Goal: Information Seeking & Learning: Understand process/instructions

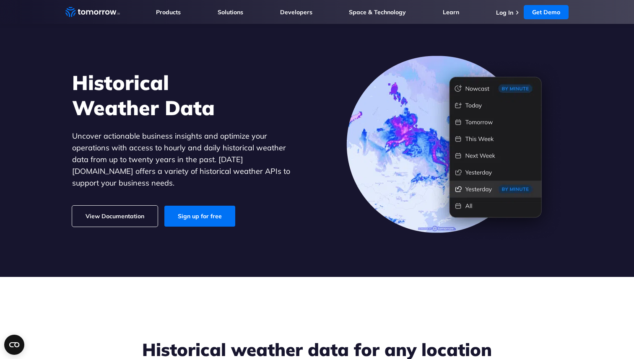
scroll to position [26, 0]
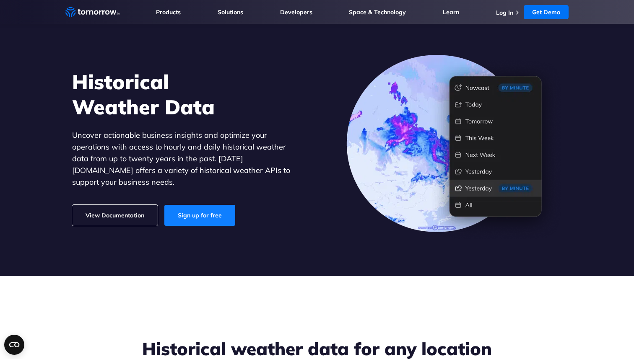
click at [193, 206] on link "Sign up for free" at bounding box center [199, 215] width 71 height 21
click at [187, 208] on link "Sign up for free" at bounding box center [199, 215] width 71 height 21
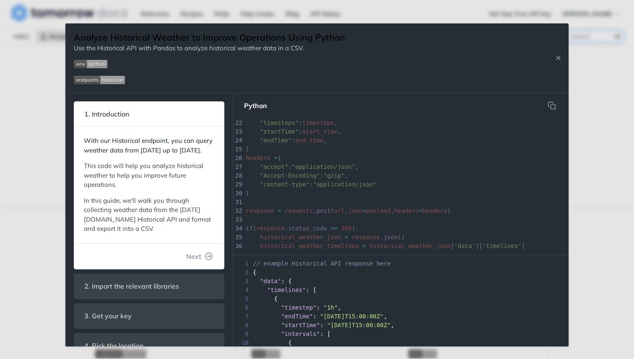
scroll to position [195, 0]
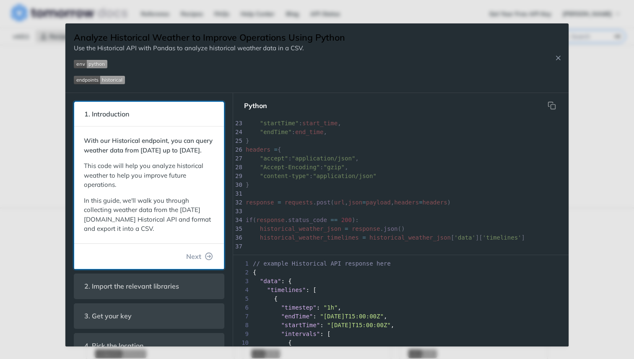
drag, startPoint x: 118, startPoint y: 140, endPoint x: 119, endPoint y: 159, distance: 18.9
click at [119, 155] on p "With our Historical endpoint, you can query weather data from January 1st, 2000…" at bounding box center [149, 145] width 130 height 19
drag, startPoint x: 119, startPoint y: 159, endPoint x: 97, endPoint y: 147, distance: 25.1
click at [97, 147] on p "With our Historical endpoint, you can query weather data from January 1st, 2000…" at bounding box center [149, 145] width 130 height 19
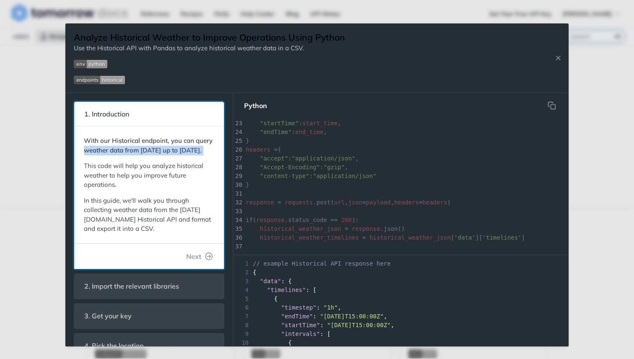
click at [97, 147] on strong "With our Historical endpoint, you can query weather data from January 1st, 2000…" at bounding box center [148, 146] width 129 height 18
drag, startPoint x: 106, startPoint y: 140, endPoint x: 123, endPoint y: 161, distance: 26.8
click at [123, 155] on p "With our Historical endpoint, you can query weather data from January 1st, 2000…" at bounding box center [149, 145] width 130 height 19
click at [123, 155] on p "With our Historical endpoint, you can query weather data from [DATE] up to [DAT…" at bounding box center [149, 145] width 130 height 19
drag, startPoint x: 123, startPoint y: 161, endPoint x: 107, endPoint y: 144, distance: 22.5
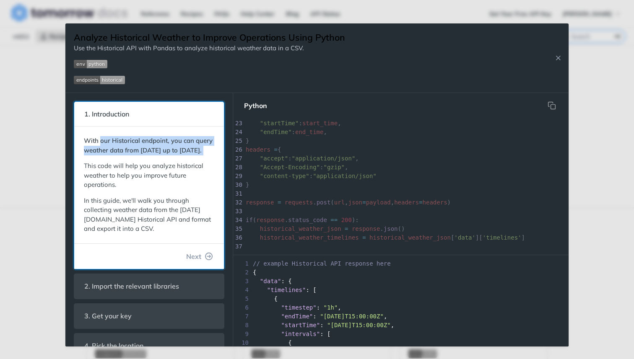
click at [107, 144] on p "With our Historical endpoint, you can query weather data from January 1st, 2000…" at bounding box center [149, 145] width 130 height 19
click at [107, 144] on strong "With our Historical endpoint, you can query weather data from January 1st, 2000…" at bounding box center [148, 146] width 129 height 18
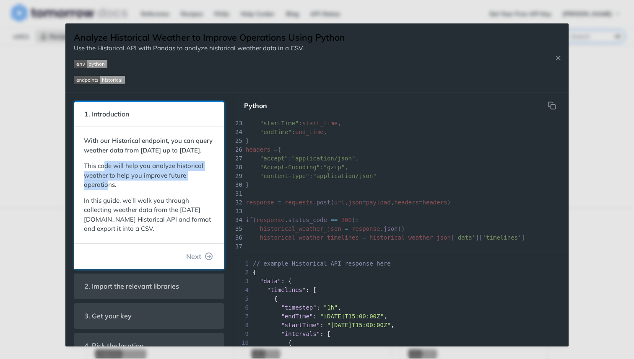
drag, startPoint x: 106, startPoint y: 177, endPoint x: 110, endPoint y: 192, distance: 16.0
click at [109, 190] on p "This code will help you analyze historical weather to help you improve future o…" at bounding box center [149, 175] width 130 height 29
click at [110, 190] on p "This code will help you analyze historical weather to help you improve future o…" at bounding box center [149, 175] width 130 height 29
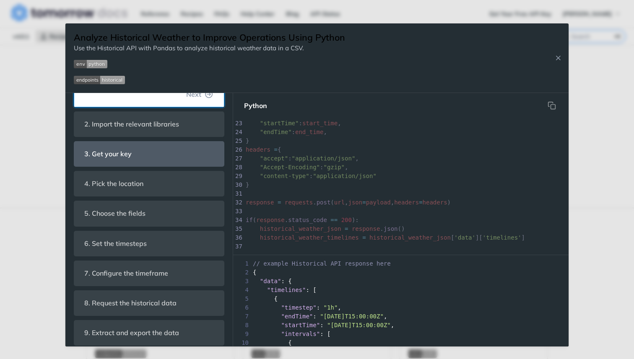
scroll to position [179, 0]
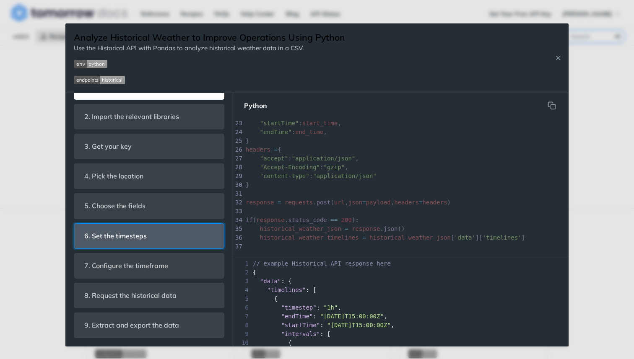
click at [127, 236] on span "6. Set the timesteps" at bounding box center [115, 236] width 74 height 16
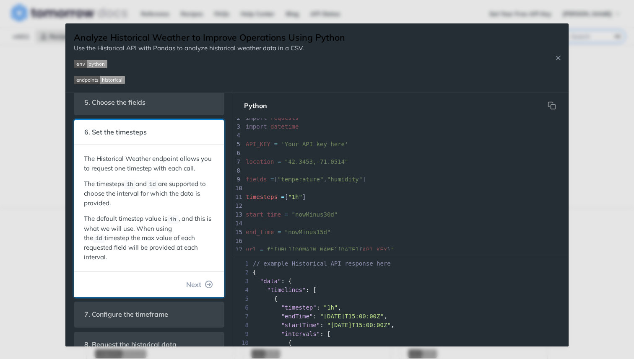
scroll to position [131, 0]
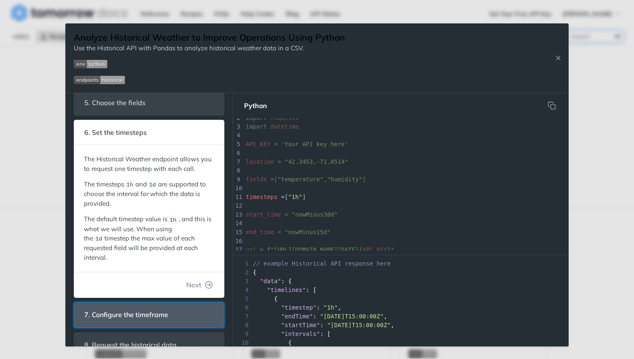
click at [116, 307] on span "7. Configure the timeframe" at bounding box center [126, 315] width 96 height 16
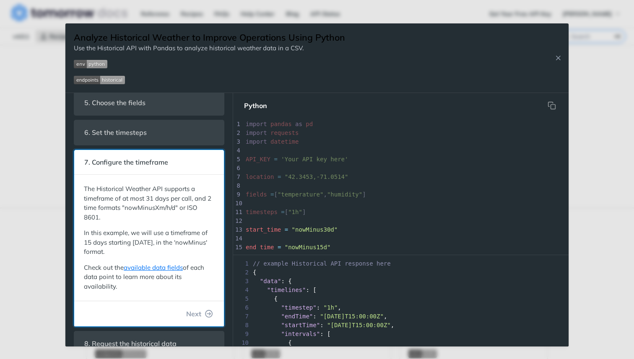
scroll to position [46, 0]
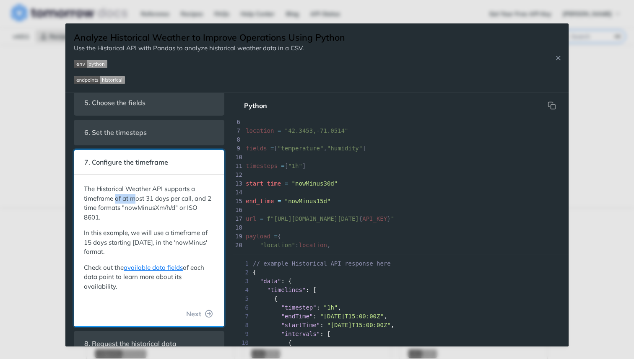
drag, startPoint x: 115, startPoint y: 202, endPoint x: 138, endPoint y: 203, distance: 22.7
click at [138, 203] on p "The Historical Weather API supports a timeframe of at most 31 days per call, an…" at bounding box center [149, 203] width 130 height 38
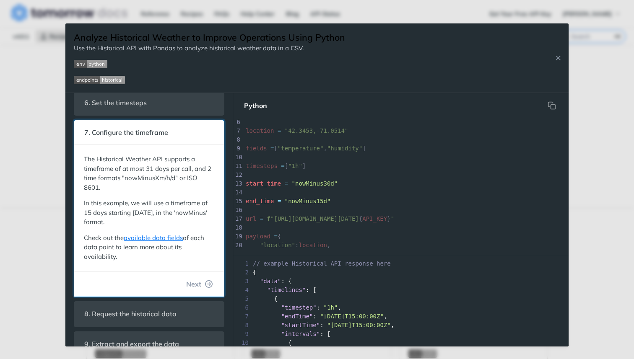
scroll to position [179, 0]
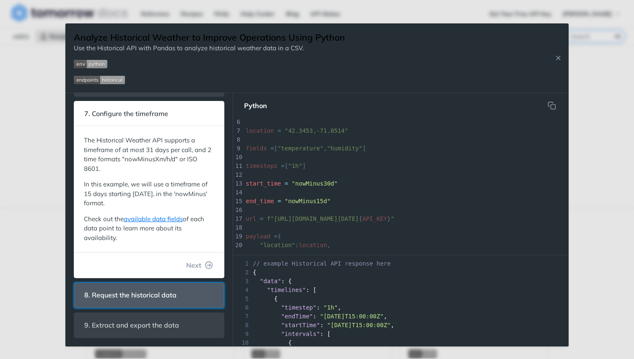
click at [122, 307] on header "8. Request the historical data" at bounding box center [149, 295] width 150 height 25
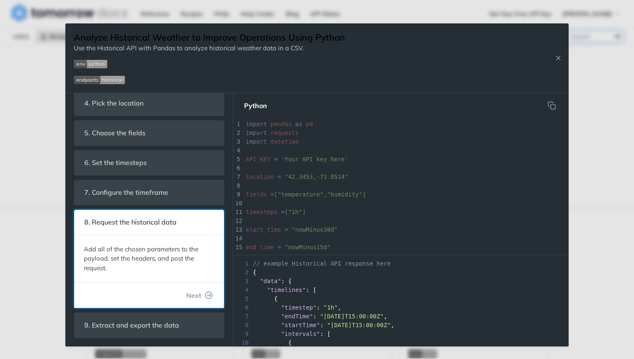
scroll to position [132, 0]
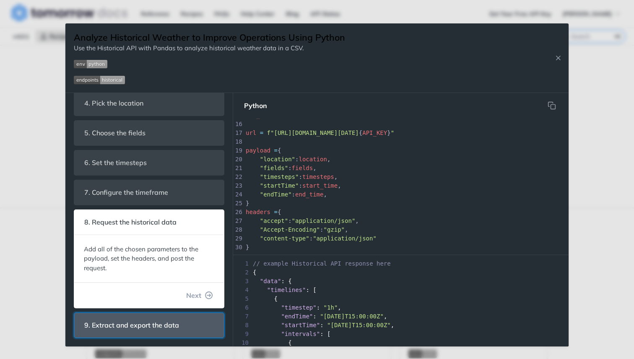
click at [118, 330] on span "9. Extract and export the data" at bounding box center [131, 325] width 106 height 16
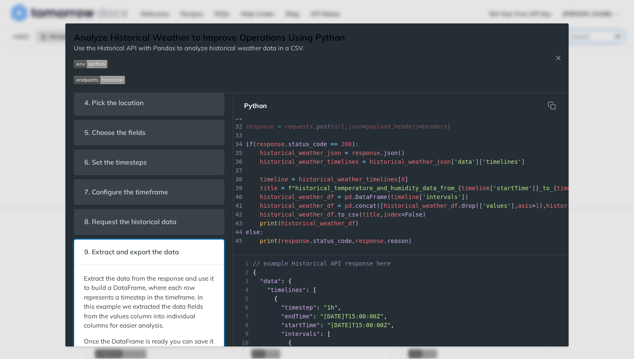
scroll to position [0, 0]
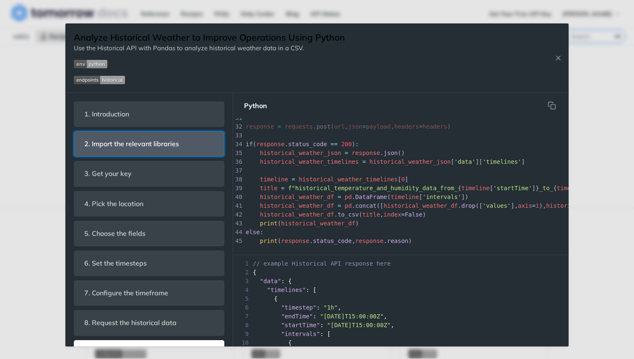
click at [132, 139] on span "2. Import the relevant libraries" at bounding box center [131, 144] width 106 height 16
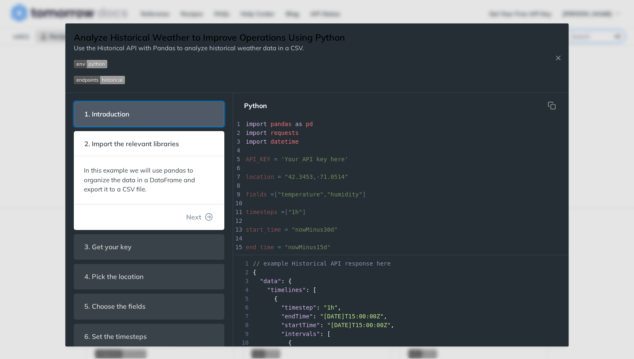
click at [144, 113] on header "1. Introduction" at bounding box center [149, 114] width 150 height 25
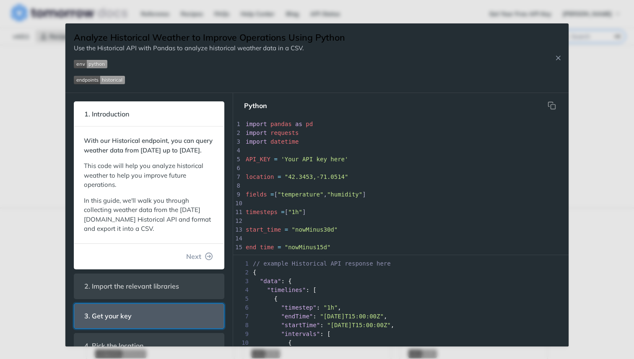
click at [131, 325] on span "3. Get your key" at bounding box center [107, 316] width 59 height 16
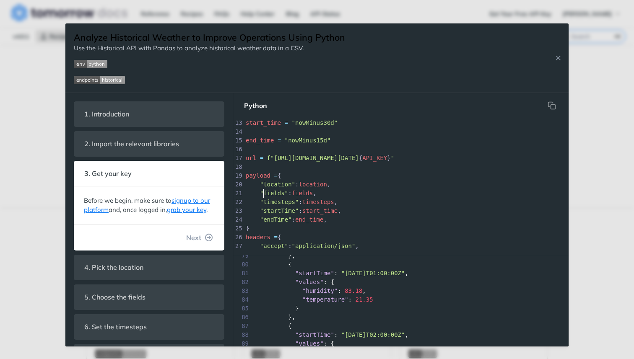
scroll to position [3, 0]
click at [264, 190] on span ""fields"" at bounding box center [274, 193] width 28 height 7
type textarea "import pandas as pd import requests import datetime API_KEY = 'Your API key her…"
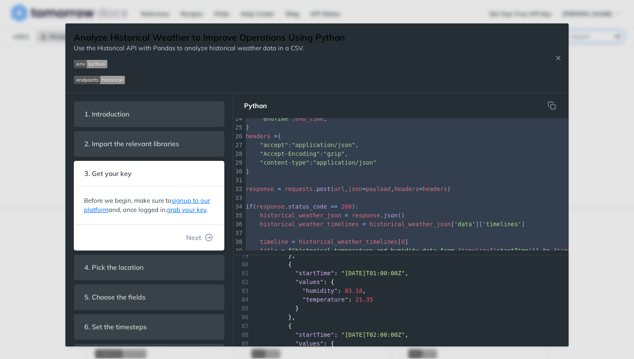
scroll to position [66, 0]
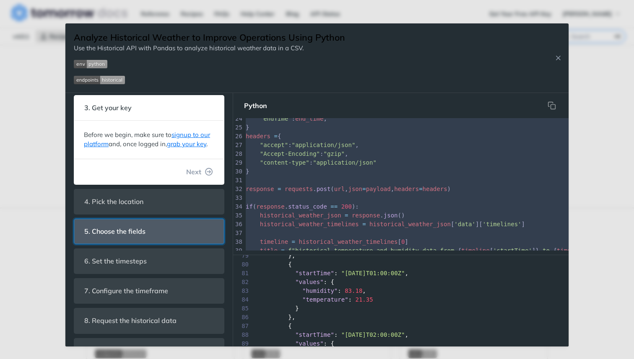
click at [145, 228] on span "5. Choose the fields" at bounding box center [114, 231] width 73 height 16
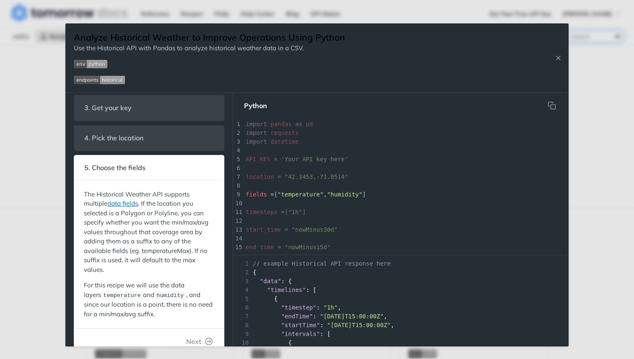
click at [281, 228] on span "start_time = "nowMinus30d"" at bounding box center [292, 229] width 92 height 7
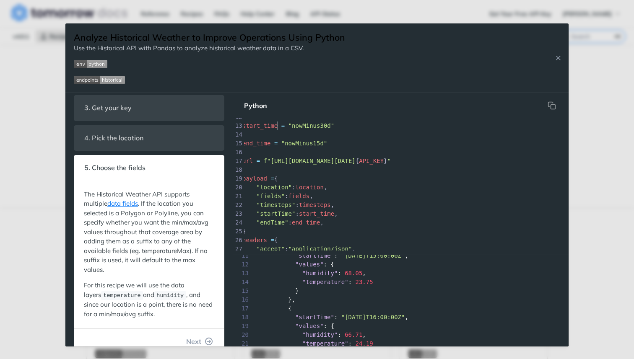
scroll to position [124, 0]
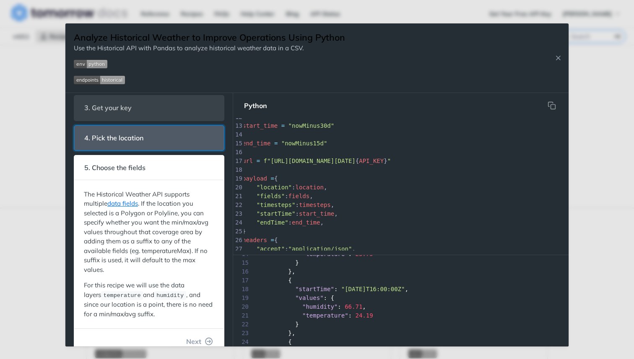
click at [117, 136] on span "4. Pick the location" at bounding box center [113, 138] width 71 height 16
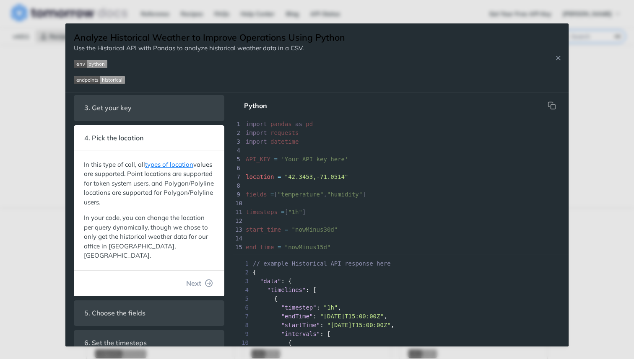
click at [264, 228] on span "start_time" at bounding box center [263, 229] width 35 height 7
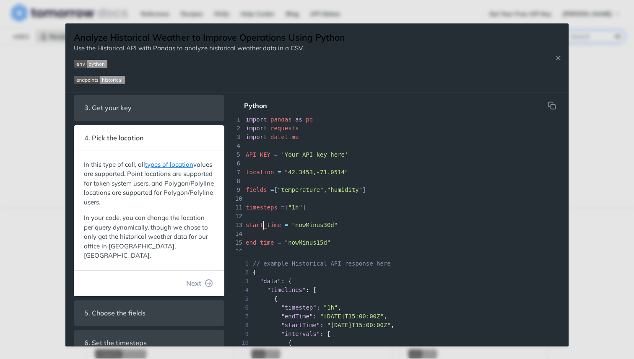
type textarea "start_time"
click at [264, 228] on div "45 print ( response . status_code , response . reason ) 1 import pandas as pd 2…" at bounding box center [546, 225] width 604 height 220
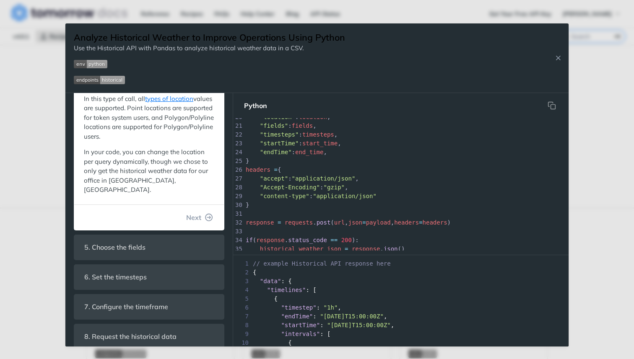
scroll to position [142, 0]
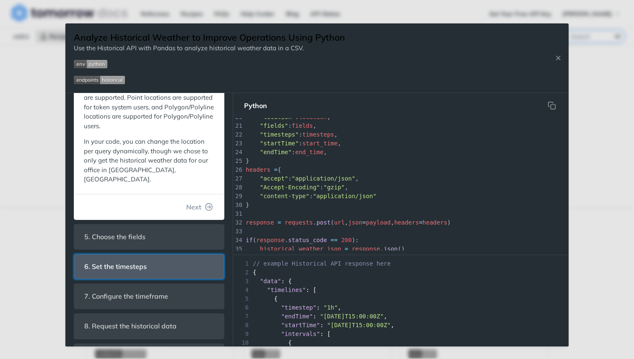
click at [130, 259] on span "6. Set the timesteps" at bounding box center [115, 267] width 74 height 16
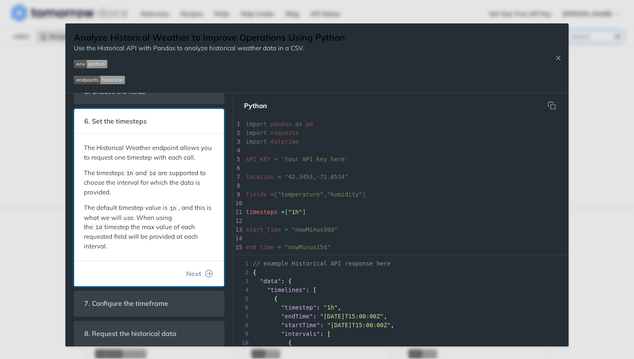
scroll to position [15, 0]
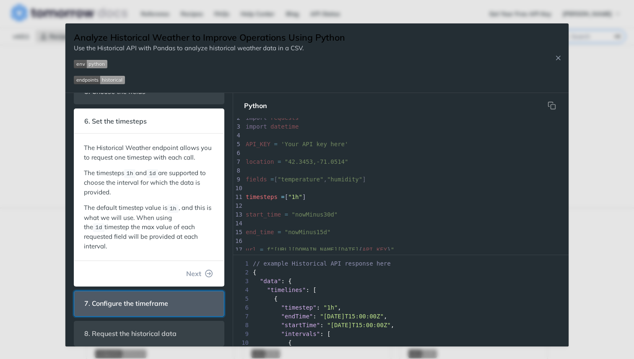
click at [133, 296] on span "7. Configure the timeframe" at bounding box center [126, 304] width 96 height 16
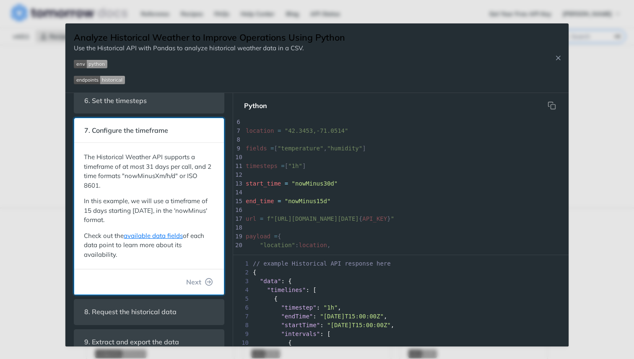
scroll to position [170, 0]
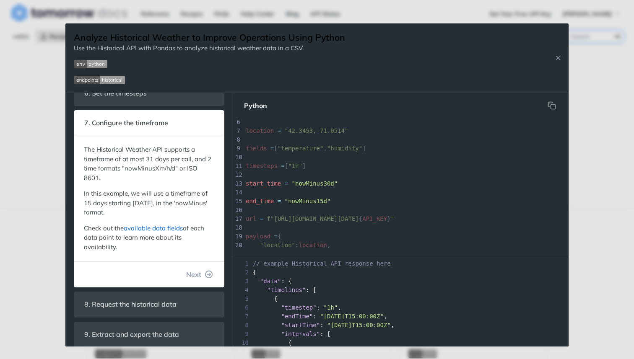
click at [150, 231] on link "available data fields" at bounding box center [153, 228] width 59 height 8
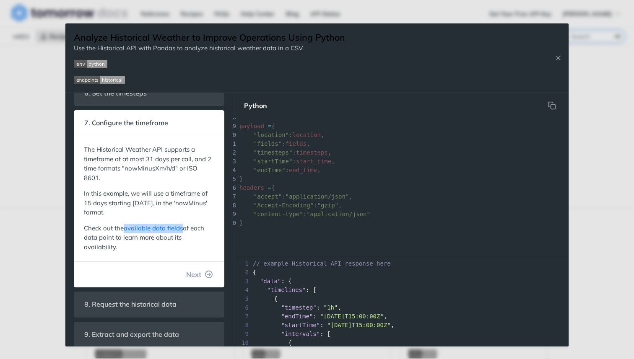
scroll to position [0, 7]
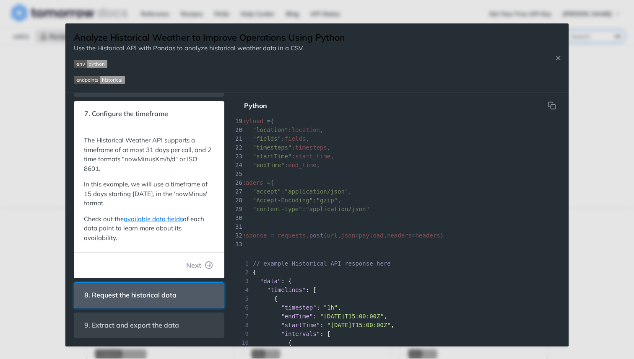
click at [169, 296] on span "8. Request the historical data" at bounding box center [130, 295] width 104 height 16
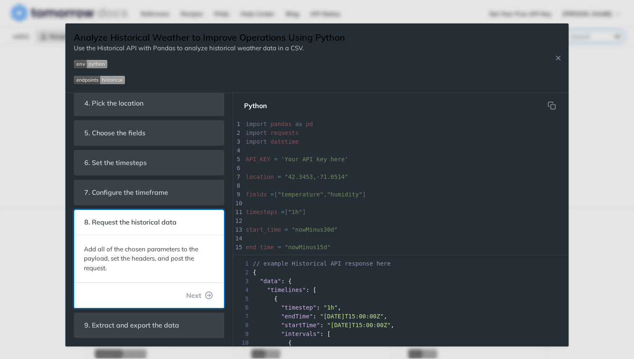
scroll to position [132, 0]
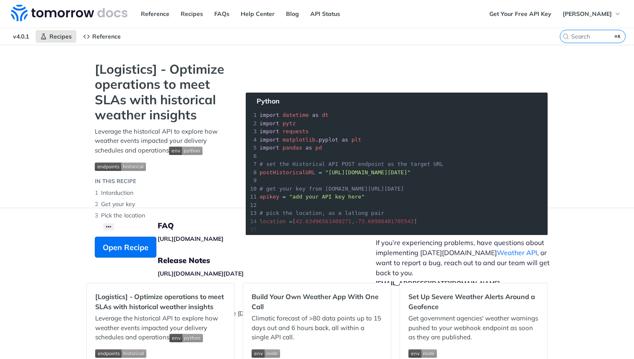
click at [582, 83] on div "Jump to Content Reference Recipes FAQs Help Center Blog API Status Recipes Refe…" at bounding box center [317, 179] width 634 height 359
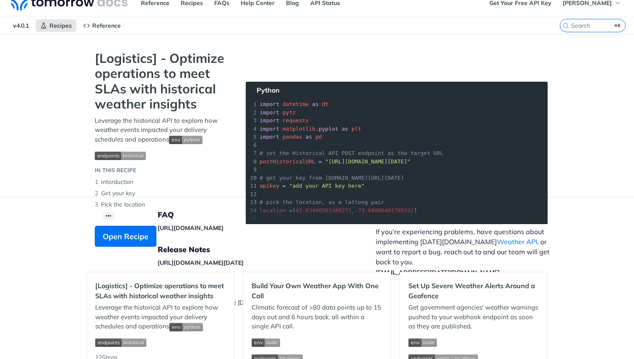
click at [424, 208] on section "[Logistics] - Optimize operations to meet SLAs with historical weather insights…" at bounding box center [316, 157] width 461 height 213
drag, startPoint x: 425, startPoint y: 209, endPoint x: 298, endPoint y: 212, distance: 126.7
click at [298, 212] on section "[Logistics] - Optimize operations to meet SLAs with historical weather insights…" at bounding box center [316, 157] width 461 height 213
click at [234, 183] on div "[Logistics] - Optimize operations to meet SLAs with historical weather insights…" at bounding box center [161, 153] width 151 height 205
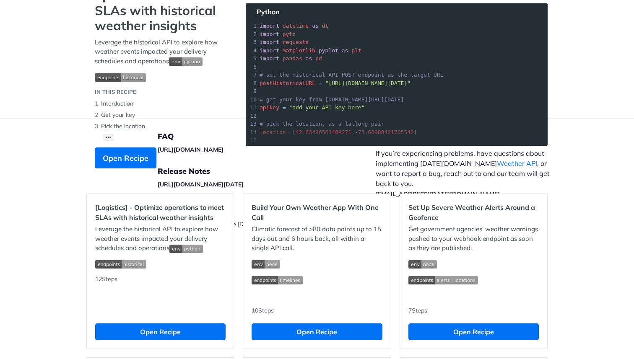
scroll to position [93, 0]
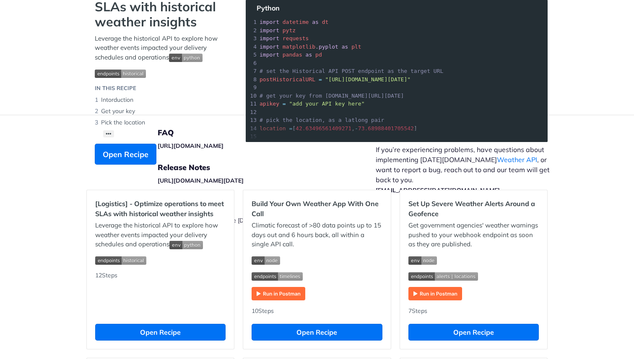
click at [301, 121] on section "[Logistics] - Optimize operations to meet SLAs with historical weather insights…" at bounding box center [316, 75] width 461 height 213
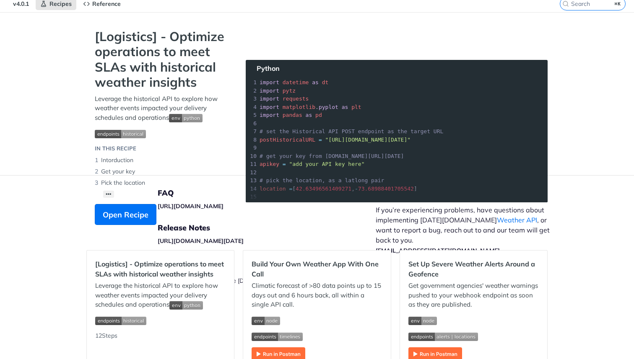
scroll to position [0, 0]
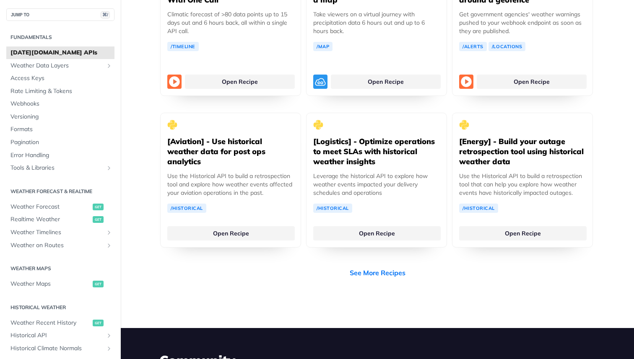
scroll to position [1631, 0]
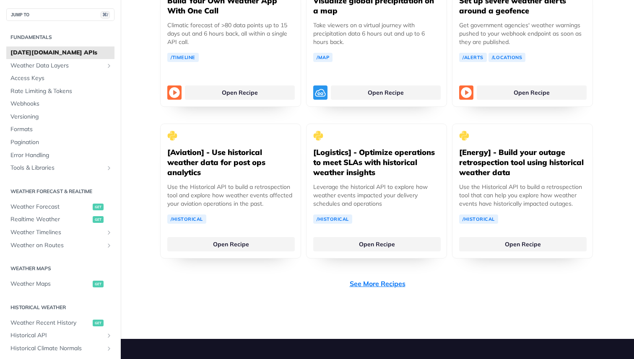
click at [376, 279] on link "See More Recipes" at bounding box center [378, 284] width 56 height 10
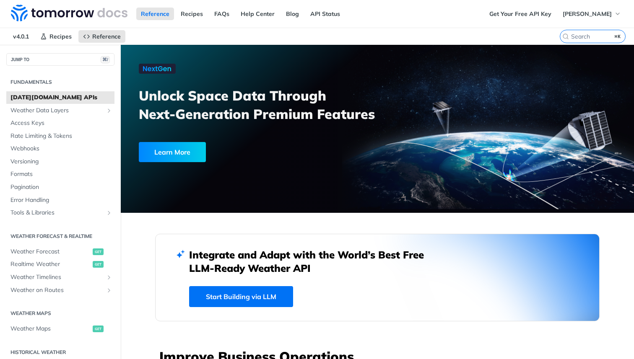
click at [527, 5] on div "Get Your Free API Key Patrick Tinsley" at bounding box center [559, 14] width 149 height 28
click at [524, 14] on link "Get Your Free API Key" at bounding box center [520, 14] width 71 height 13
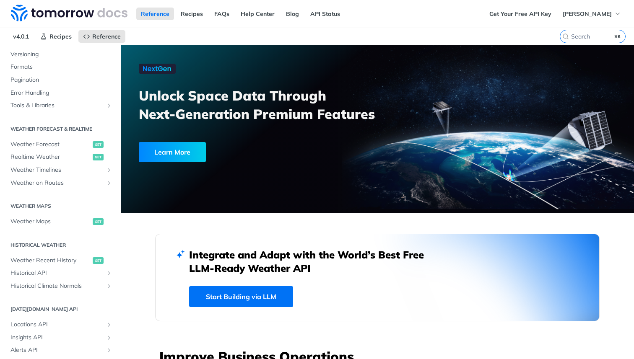
scroll to position [109, 0]
click at [39, 141] on span "Weather Forecast" at bounding box center [50, 143] width 80 height 8
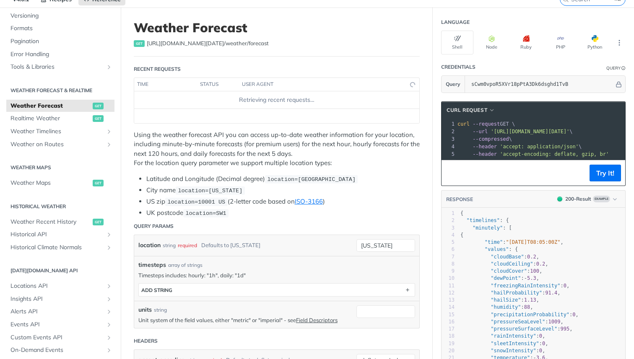
scroll to position [38, 0]
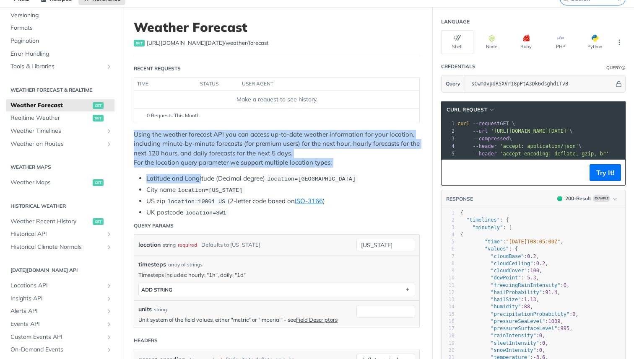
drag, startPoint x: 143, startPoint y: 127, endPoint x: 203, endPoint y: 180, distance: 80.5
click at [203, 180] on li "Latitude and Longitude (Decimal degree) location=42.3478, -71.0466" at bounding box center [282, 179] width 273 height 10
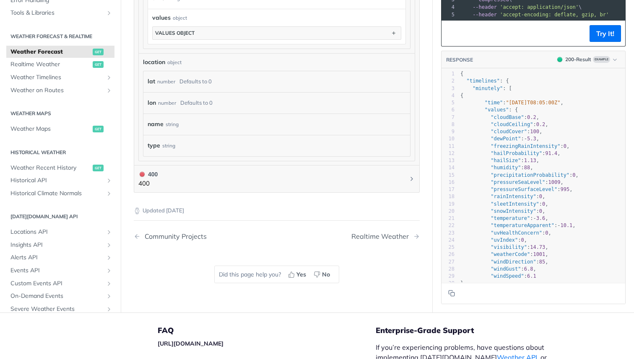
scroll to position [764, 0]
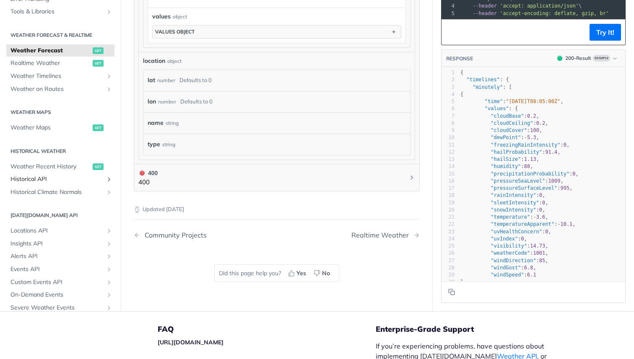
click at [29, 175] on span "Historical API" at bounding box center [56, 179] width 93 height 8
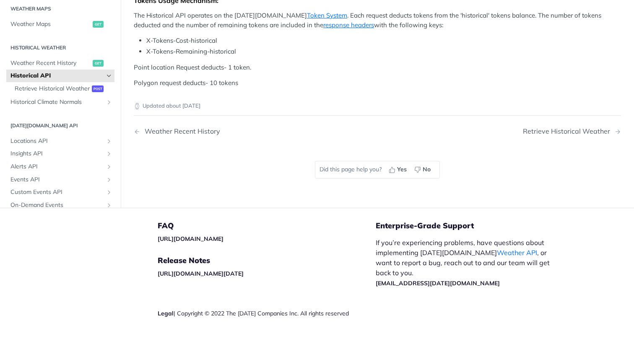
scroll to position [298, 0]
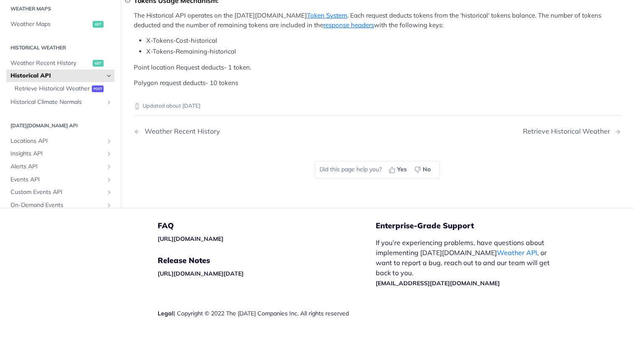
scroll to position [511, 0]
click at [47, 90] on span "Retrieve Historical Weather" at bounding box center [52, 88] width 75 height 8
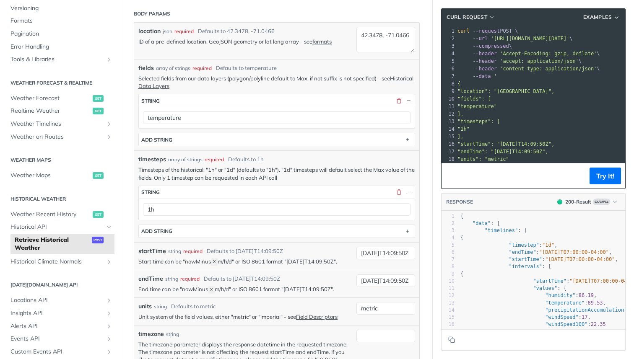
scroll to position [270, 0]
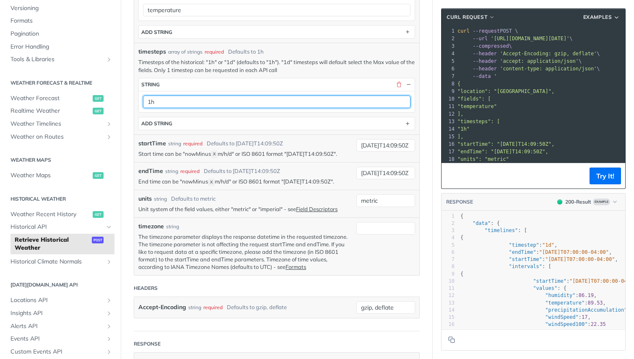
click at [198, 96] on input "1h" at bounding box center [276, 102] width 267 height 13
click at [197, 102] on input "1h" at bounding box center [276, 102] width 267 height 13
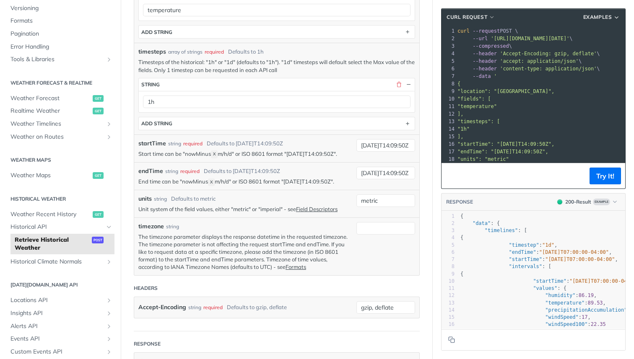
click at [192, 62] on p "Timesteps of the historical: "1h" or "1d" (defaults to "1h"). "1d" timesteps wi…" at bounding box center [276, 65] width 277 height 15
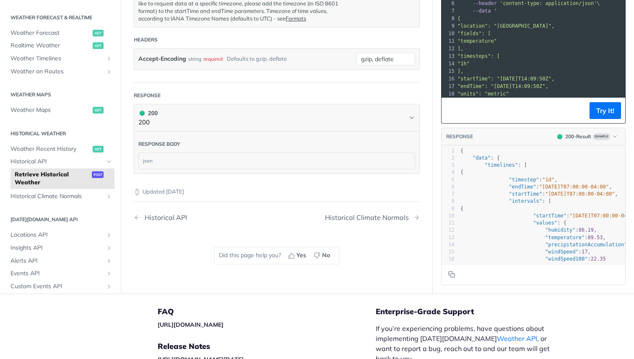
scroll to position [520, 0]
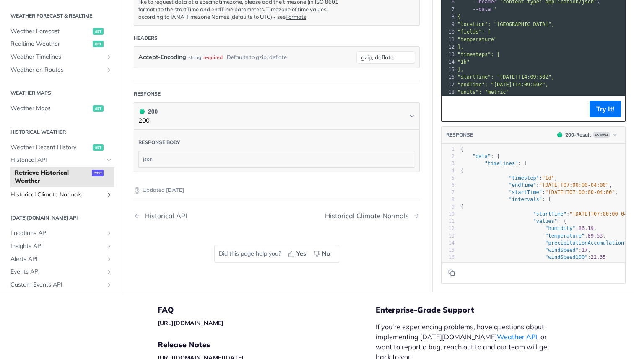
click at [63, 192] on span "Historical Climate Normals" at bounding box center [56, 195] width 93 height 8
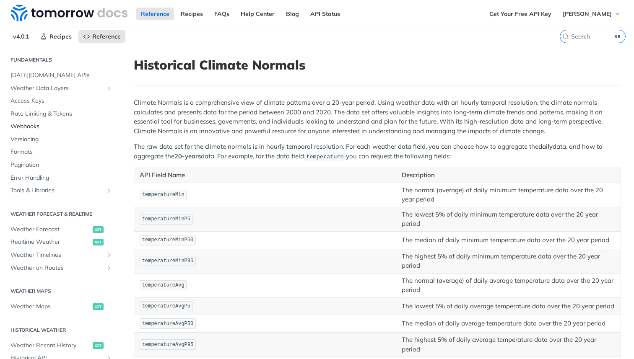
scroll to position [4, 0]
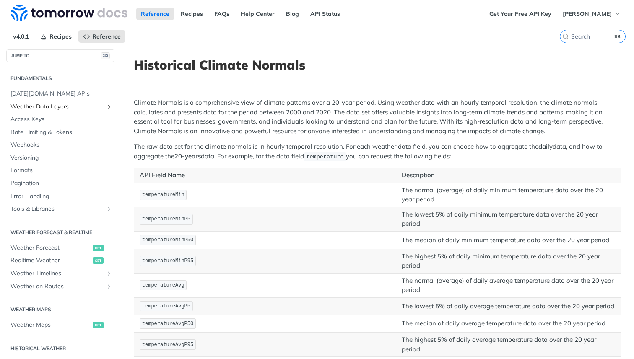
click at [39, 108] on span "Weather Data Layers" at bounding box center [56, 107] width 93 height 8
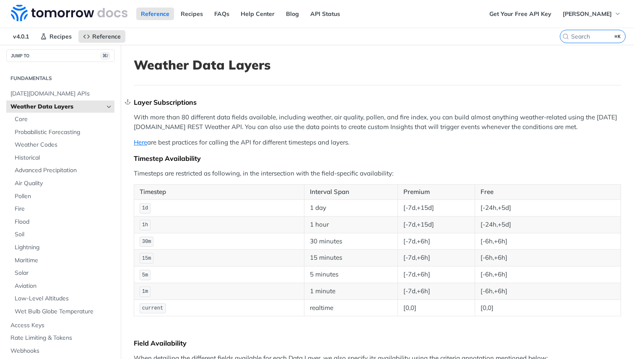
click at [159, 105] on div "Layer Subscriptions" at bounding box center [377, 102] width 487 height 8
click at [159, 117] on p "With more than 80 different data fields available, including weather, air quali…" at bounding box center [377, 122] width 487 height 19
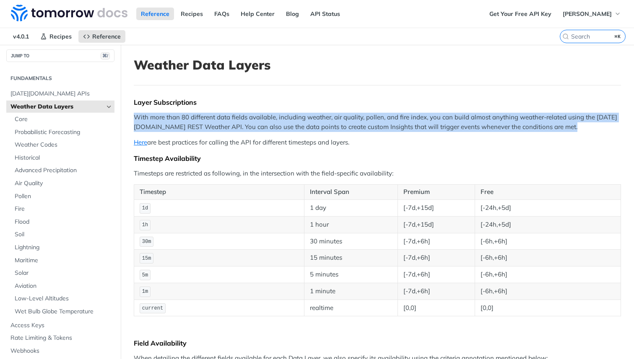
click at [159, 117] on p "With more than 80 different data fields available, including weather, air quali…" at bounding box center [377, 122] width 487 height 19
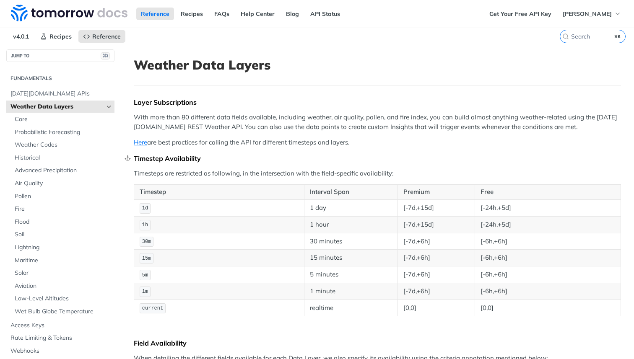
click at [186, 155] on div "Timestep Availability" at bounding box center [377, 158] width 487 height 8
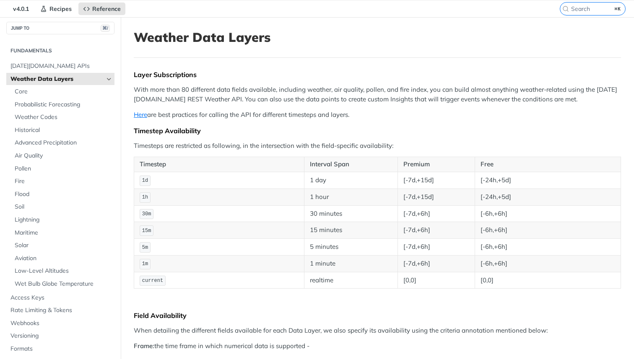
scroll to position [30, 0]
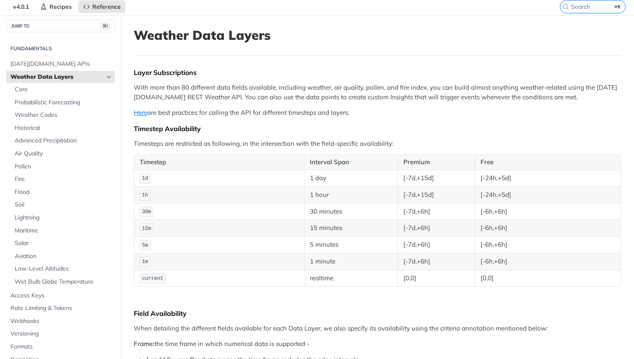
click at [202, 116] on p "Here are best practices for calling the API for different timesteps and layers." at bounding box center [377, 113] width 487 height 10
click at [190, 114] on p "Here are best practices for calling the API for different timesteps and layers." at bounding box center [377, 113] width 487 height 10
click at [143, 114] on link "Here" at bounding box center [140, 113] width 13 height 8
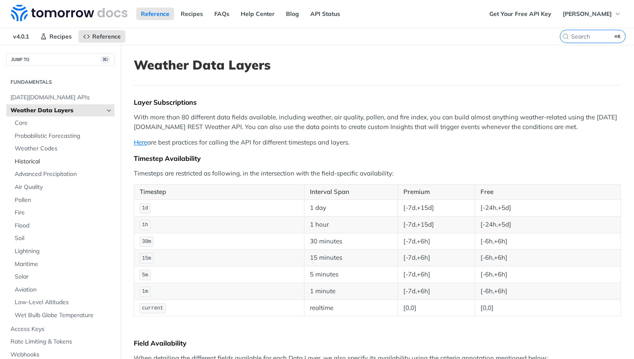
click at [19, 160] on span "Historical" at bounding box center [64, 162] width 98 height 8
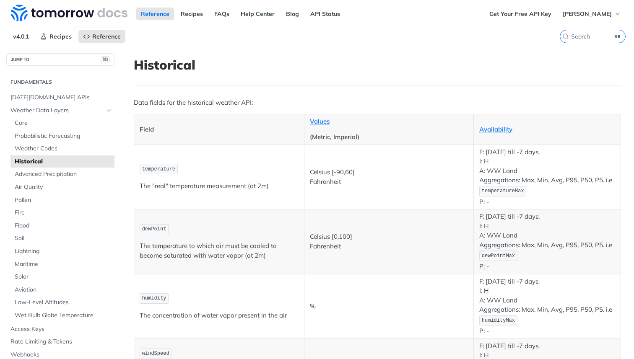
scroll to position [819, 0]
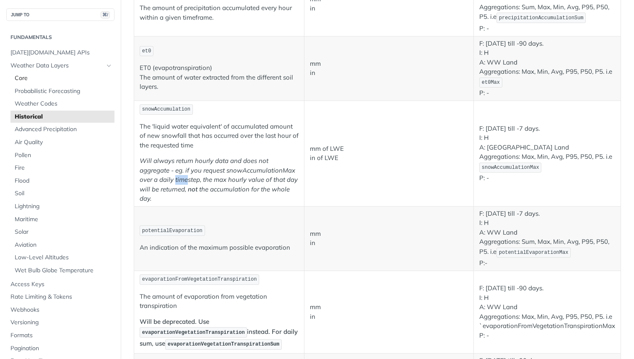
click at [15, 78] on span "Core" at bounding box center [64, 78] width 98 height 8
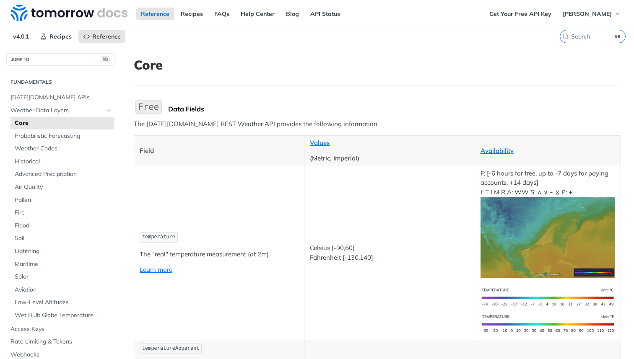
click at [150, 108] on img "Expand image" at bounding box center [148, 107] width 29 height 18
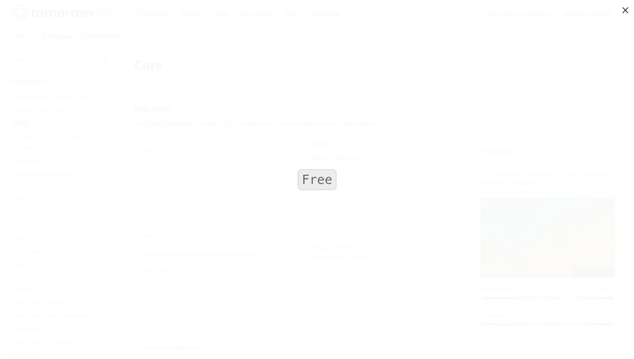
click at [150, 108] on span "Collapse image" at bounding box center [317, 179] width 634 height 359
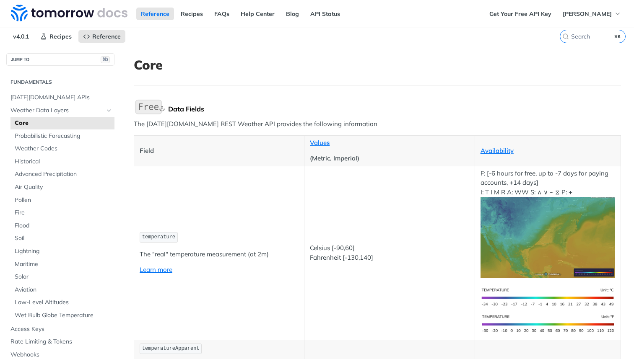
click at [169, 112] on div "Data Fields" at bounding box center [394, 109] width 453 height 8
click at [169, 126] on p "The Tomorrow.io REST Weather API provides the following information" at bounding box center [377, 124] width 487 height 10
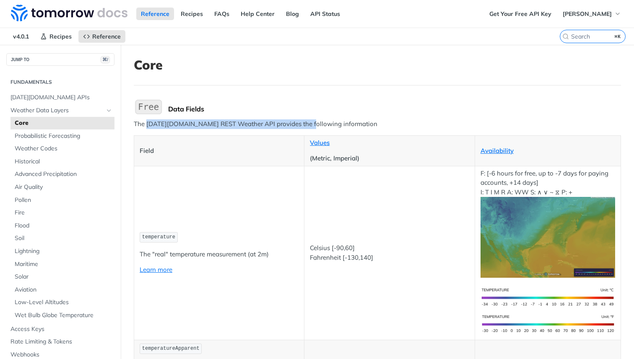
drag, startPoint x: 169, startPoint y: 126, endPoint x: 291, endPoint y: 126, distance: 121.6
click at [291, 126] on p "The Tomorrow.io REST Weather API provides the following information" at bounding box center [377, 124] width 487 height 10
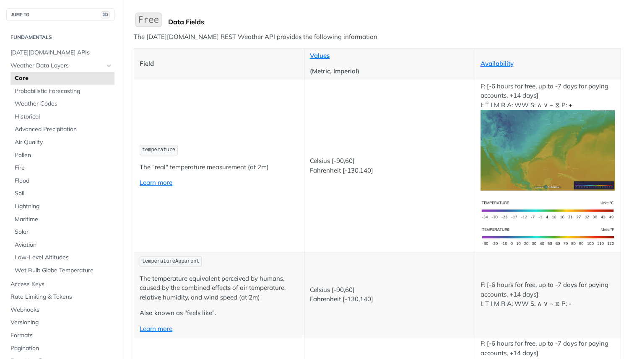
scroll to position [88, 0]
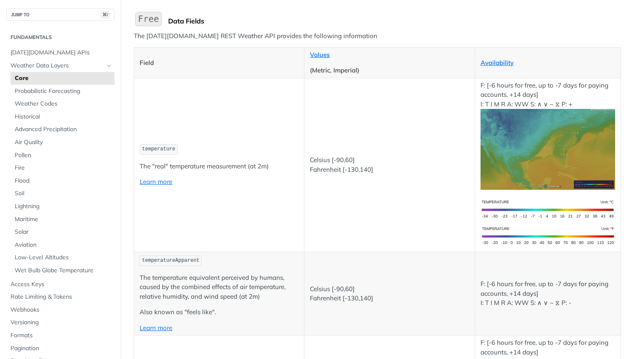
click at [485, 85] on p "F: [-6 hours for free, up to -7 days for paying accounts, +14 days] I: T I M R …" at bounding box center [547, 135] width 135 height 109
click at [499, 84] on p "F: [-6 hours for free, up to -7 days for paying accounts, +14 days] I: T I M R …" at bounding box center [547, 135] width 135 height 109
click at [452, 117] on td "Celsius [-90,60] Fahrenheit [-130,140]" at bounding box center [389, 165] width 170 height 174
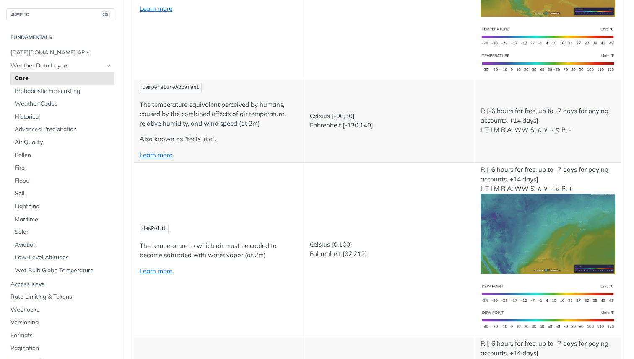
scroll to position [111, 0]
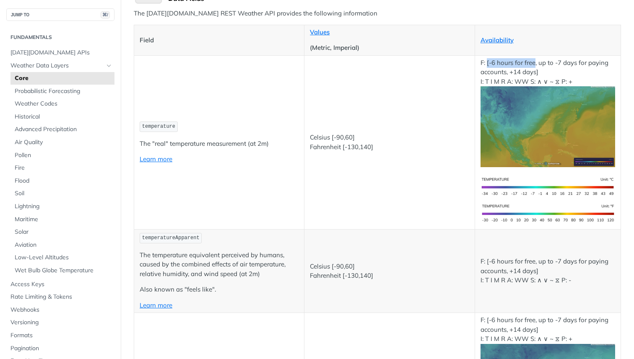
drag, startPoint x: 486, startPoint y: 61, endPoint x: 534, endPoint y: 61, distance: 47.8
click at [534, 61] on p "F: [-6 hours for free, up to -7 days for paying accounts, +14 days] I: T I M R …" at bounding box center [547, 112] width 135 height 109
drag, startPoint x: 316, startPoint y: 136, endPoint x: 362, endPoint y: 136, distance: 45.7
click at [362, 136] on p "Celsius [-90,60] Fahrenheit [-130,140]" at bounding box center [389, 142] width 159 height 19
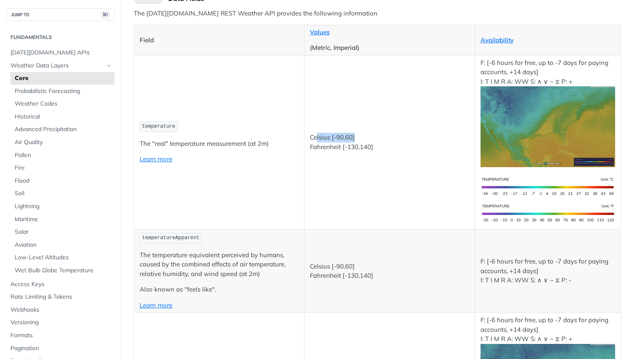
click at [362, 136] on p "Celsius [-90,60] Fahrenheit [-130,140]" at bounding box center [389, 142] width 159 height 19
drag, startPoint x: 372, startPoint y: 145, endPoint x: 317, endPoint y: 145, distance: 55.3
click at [317, 145] on p "Celsius [-90,60] Fahrenheit [-130,140]" at bounding box center [389, 142] width 159 height 19
click at [239, 145] on p "The "real" temperature measurement (at 2m)" at bounding box center [219, 144] width 159 height 10
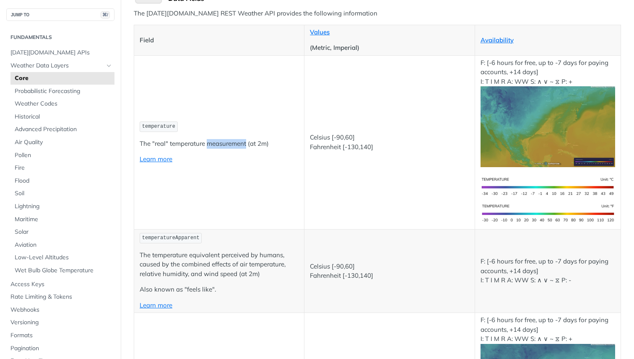
click at [239, 145] on p "The "real" temperature measurement (at 2m)" at bounding box center [219, 144] width 159 height 10
click at [158, 169] on td "temperature The "real" temperature measurement (at 2m) Learn more" at bounding box center [219, 142] width 170 height 174
click at [160, 157] on link "Learn more" at bounding box center [156, 159] width 33 height 8
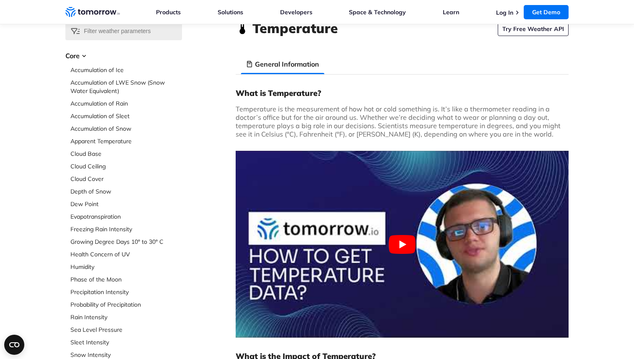
scroll to position [36, 0]
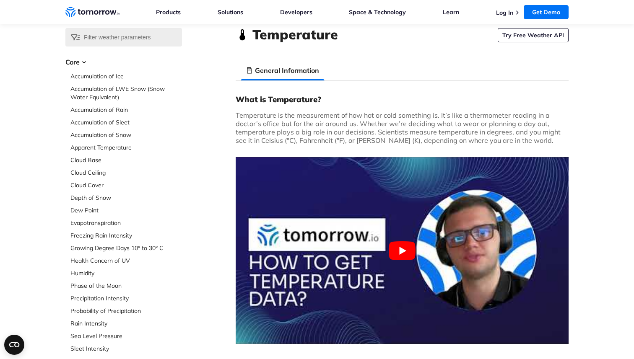
click at [322, 124] on p "Temperature is the measurement of how hot or cold something is. It’s like a the…" at bounding box center [402, 128] width 333 height 34
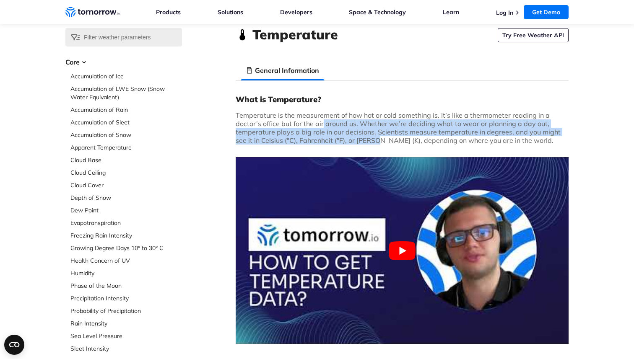
drag, startPoint x: 322, startPoint y: 124, endPoint x: 359, endPoint y: 141, distance: 40.5
click at [359, 141] on p "Temperature is the measurement of how hot or cold something is. It’s like a the…" at bounding box center [402, 128] width 333 height 34
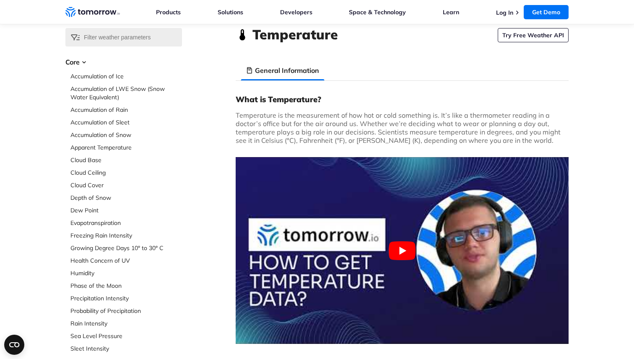
scroll to position [0, 0]
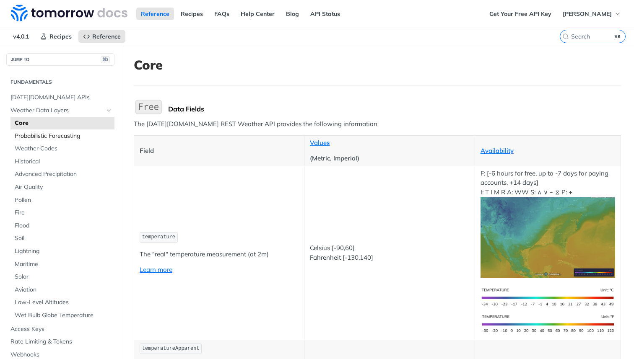
click at [51, 133] on span "Probabilistic Forecasting" at bounding box center [64, 136] width 98 height 8
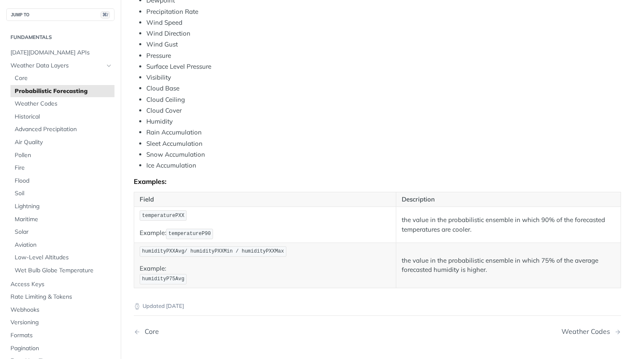
scroll to position [423, 0]
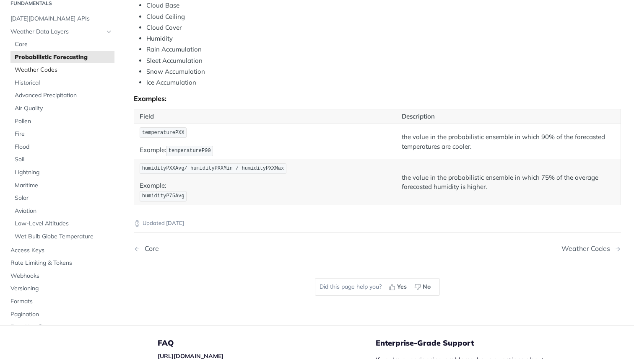
click at [40, 68] on span "Weather Codes" at bounding box center [64, 70] width 98 height 8
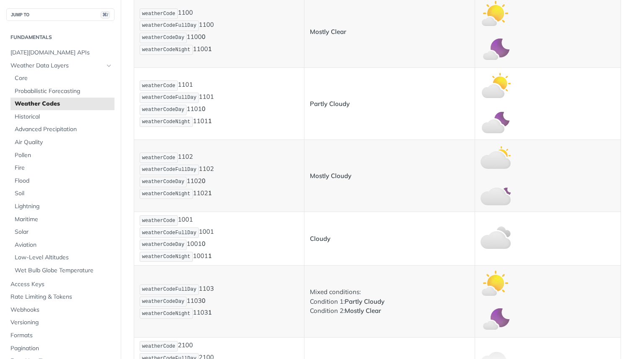
scroll to position [282, 0]
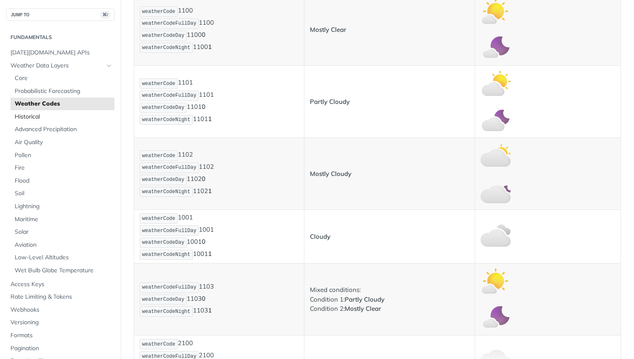
click at [26, 113] on span "Historical" at bounding box center [64, 117] width 98 height 8
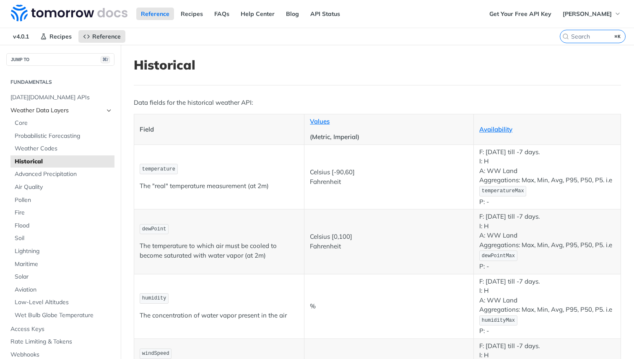
click at [31, 107] on span "Weather Data Layers" at bounding box center [56, 110] width 93 height 8
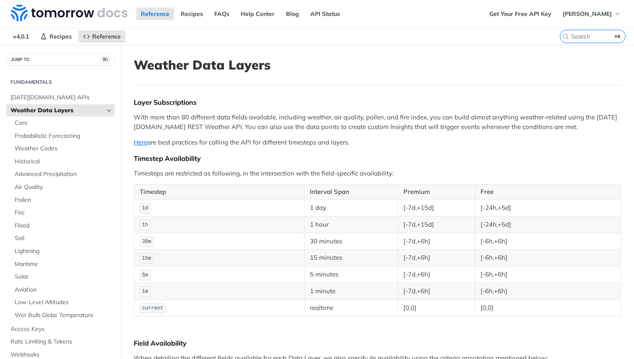
click at [109, 109] on icon "Hide subpages for Weather Data Layers" at bounding box center [109, 110] width 7 height 7
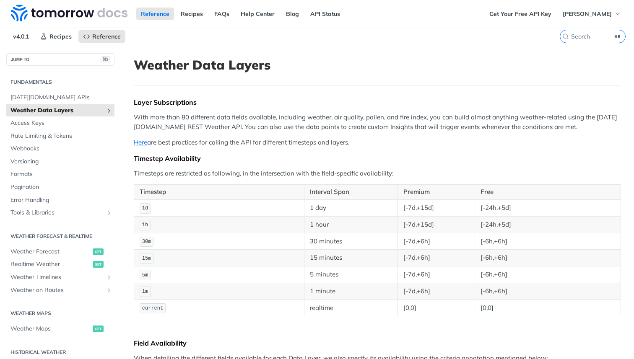
click at [148, 289] on code "1m" at bounding box center [145, 292] width 11 height 10
click at [148, 289] on span "1m" at bounding box center [145, 292] width 6 height 6
click at [144, 291] on span "1m" at bounding box center [145, 292] width 6 height 6
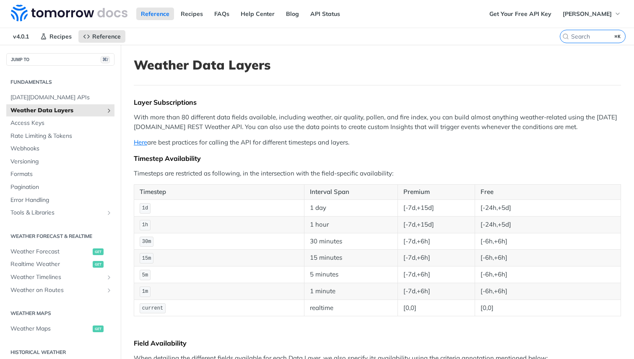
click at [144, 291] on span "1m" at bounding box center [145, 292] width 6 height 6
click at [196, 291] on td "1m" at bounding box center [219, 291] width 170 height 17
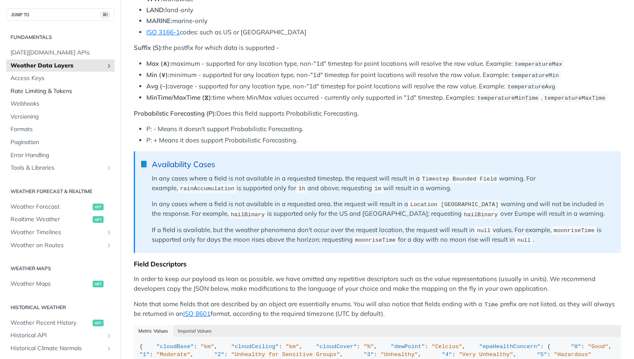
scroll to position [508, 0]
click at [48, 66] on span "Weather Data Layers" at bounding box center [56, 66] width 93 height 8
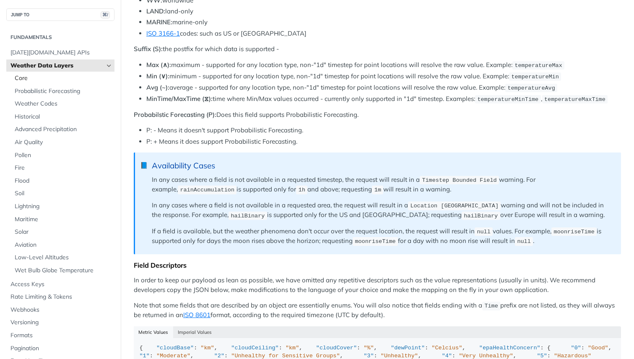
click at [24, 81] on span "Core" at bounding box center [64, 78] width 98 height 8
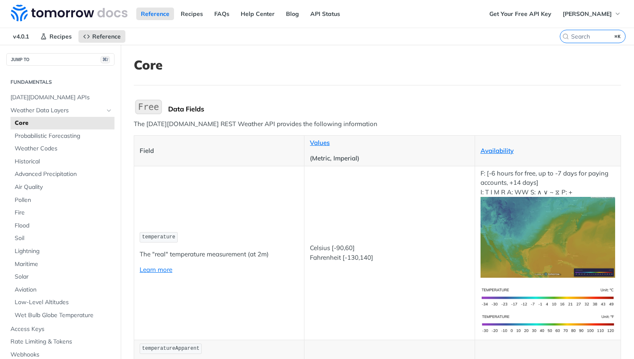
click at [160, 237] on span "temperature" at bounding box center [158, 237] width 33 height 6
click at [157, 237] on span "temperature" at bounding box center [158, 237] width 33 height 6
click at [69, 61] on button "JUMP TO ⌘/" at bounding box center [60, 59] width 108 height 13
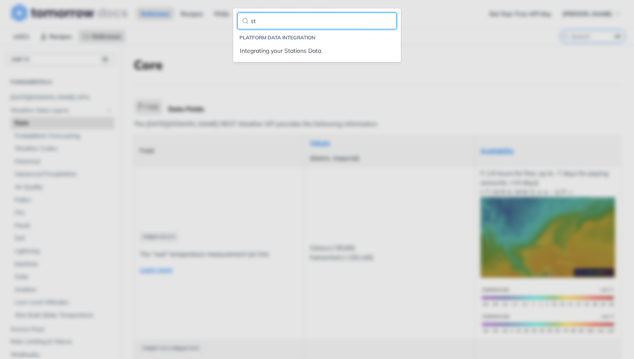
type input "s"
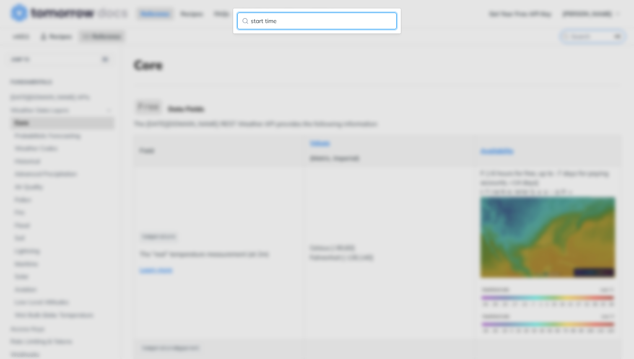
click at [296, 21] on input "start time" at bounding box center [316, 21] width 159 height 17
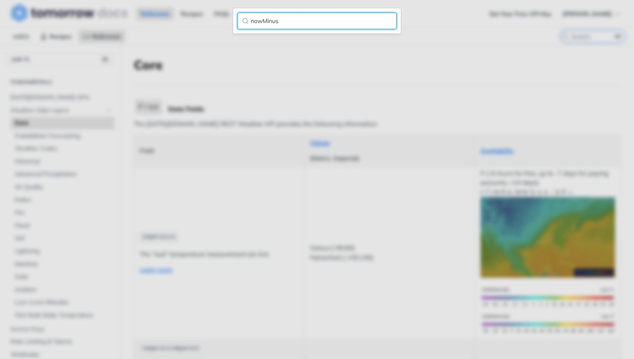
type input "nowMinus"
click at [387, 21] on input "nowMinus" at bounding box center [316, 21] width 159 height 17
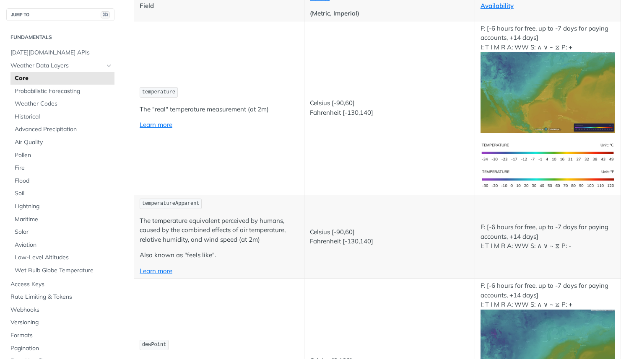
scroll to position [121, 0]
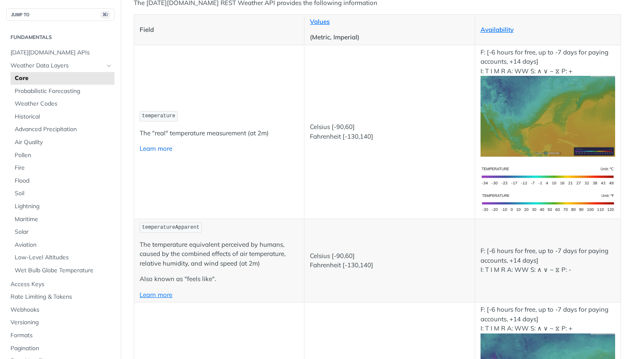
click at [145, 148] on link "Learn more" at bounding box center [156, 149] width 33 height 8
click at [38, 102] on span "Weather Codes" at bounding box center [64, 104] width 98 height 8
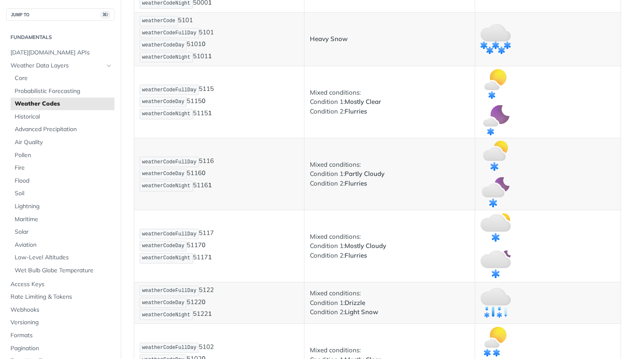
scroll to position [1868, 0]
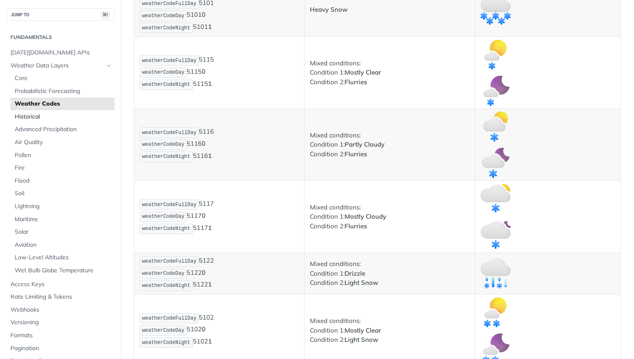
click at [39, 116] on span "Historical" at bounding box center [64, 117] width 98 height 8
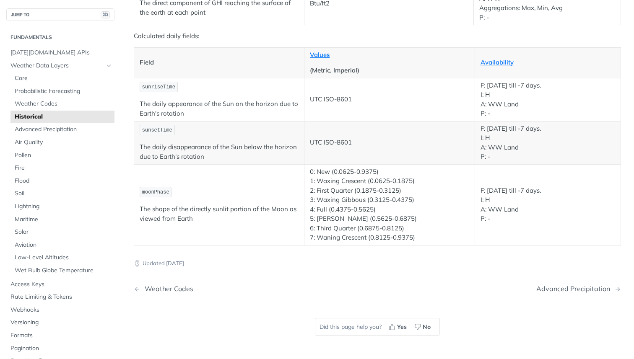
scroll to position [1529, 0]
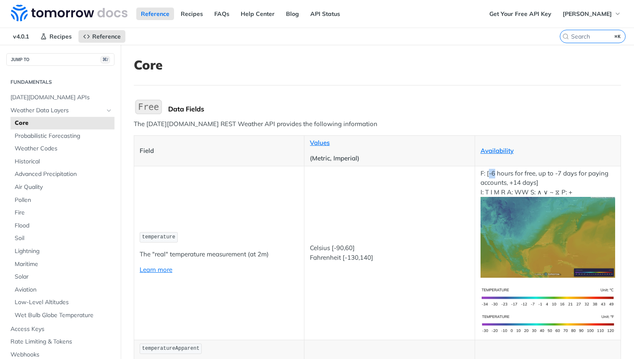
drag, startPoint x: 489, startPoint y: 174, endPoint x: 494, endPoint y: 174, distance: 4.6
click at [494, 174] on p "F: [-6 hours for free, up to -7 days for paying accounts, +14 days] I: T I M R …" at bounding box center [547, 223] width 135 height 109
click at [476, 174] on td "F: [-6 hours for free, up to -7 days for paying accounts, +14 days] I: T I M R …" at bounding box center [548, 253] width 146 height 174
drag, startPoint x: 476, startPoint y: 174, endPoint x: 494, endPoint y: 173, distance: 18.0
click at [494, 173] on td "F: [-6 hours for free, up to -7 days for paying accounts, +14 days] I: T I M R …" at bounding box center [548, 253] width 146 height 174
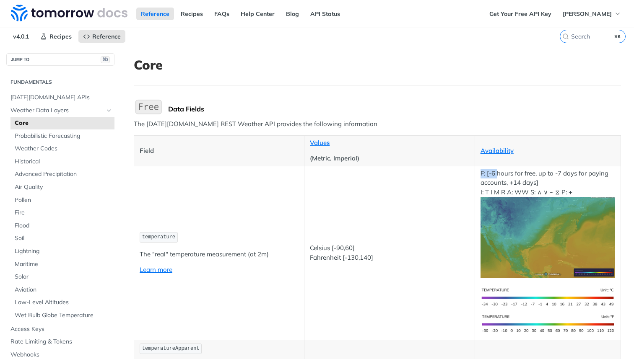
click at [490, 173] on p "F: [-6 hours for free, up to -7 days for paying accounts, +14 days] I: T I M R …" at bounding box center [547, 223] width 135 height 109
drag, startPoint x: 488, startPoint y: 173, endPoint x: 495, endPoint y: 173, distance: 6.3
click at [495, 173] on p "F: [-6 hours for free, up to -7 days for paying accounts, +14 days] I: T I M R …" at bounding box center [547, 223] width 135 height 109
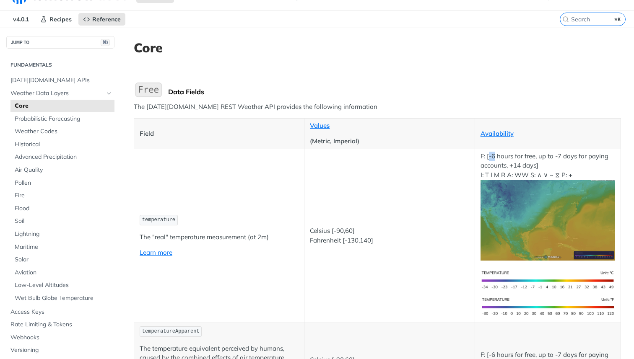
scroll to position [10, 0]
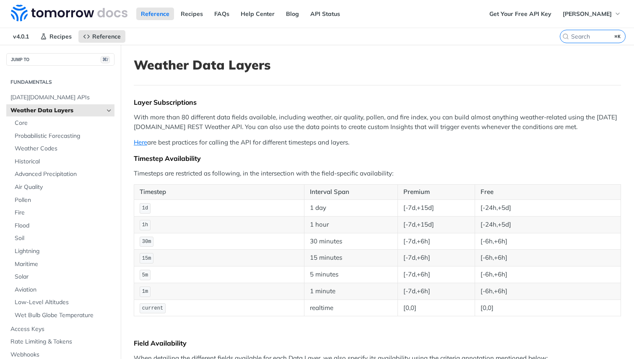
click at [314, 142] on p "Here are best practices for calling the API for different timesteps and layers." at bounding box center [377, 143] width 487 height 10
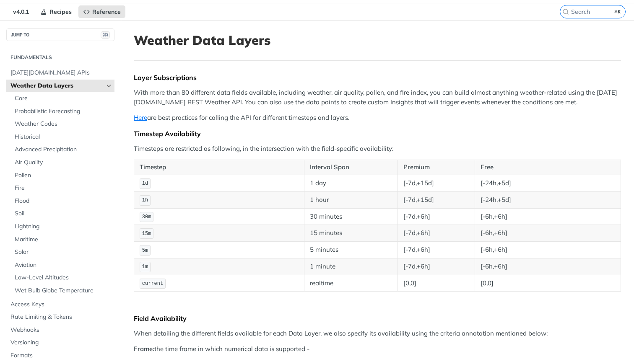
scroll to position [27, 0]
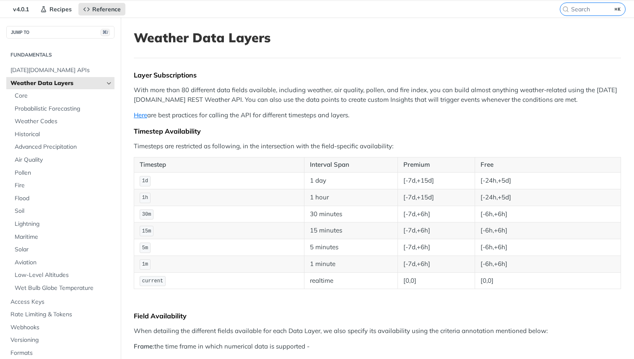
click at [487, 178] on td "[-24h,+5d]" at bounding box center [548, 180] width 146 height 17
click at [488, 179] on td "[-24h,+5d]" at bounding box center [548, 180] width 146 height 17
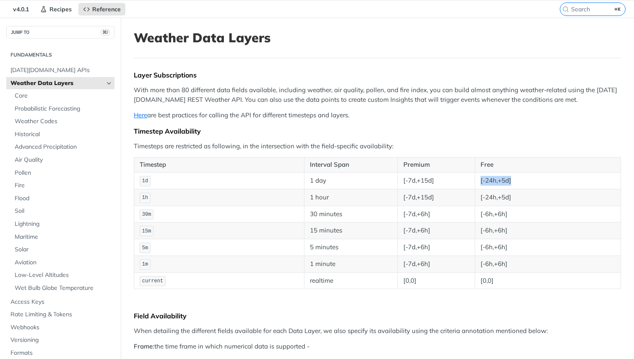
click at [488, 179] on td "[-24h,+5d]" at bounding box center [548, 180] width 146 height 17
click at [488, 265] on td "[-6h,+6h]" at bounding box center [548, 264] width 146 height 17
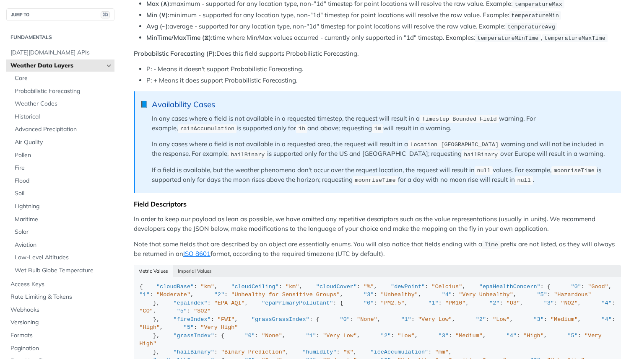
scroll to position [457, 0]
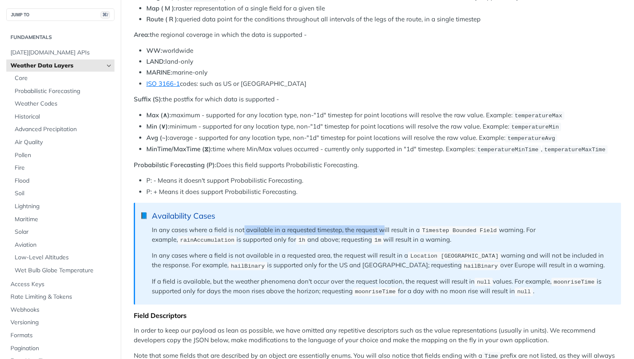
drag, startPoint x: 257, startPoint y: 228, endPoint x: 385, endPoint y: 228, distance: 127.9
click at [385, 228] on p "In any cases where a field is not available in a requested timestep, the reques…" at bounding box center [382, 236] width 461 height 20
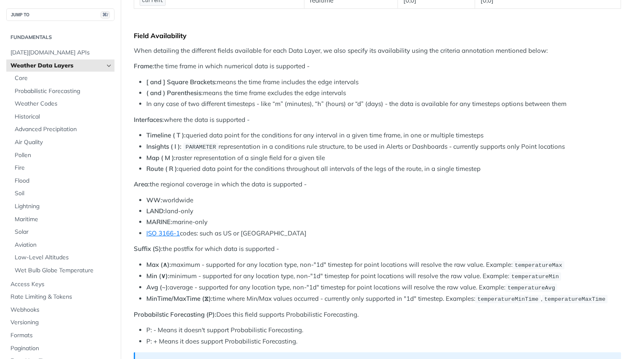
scroll to position [306, 0]
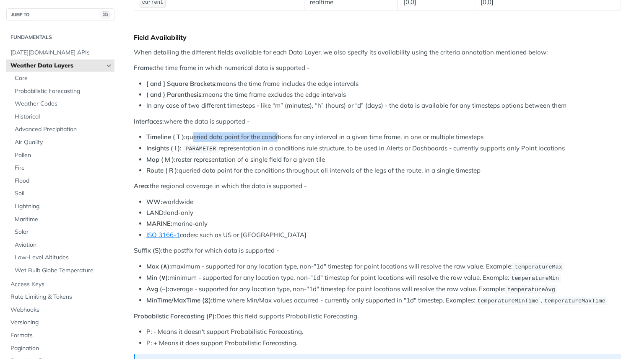
drag, startPoint x: 215, startPoint y: 139, endPoint x: 275, endPoint y: 139, distance: 60.0
click at [275, 139] on li "Timeline ( T ): queried data point for the conditions for any interval in a giv…" at bounding box center [383, 137] width 475 height 10
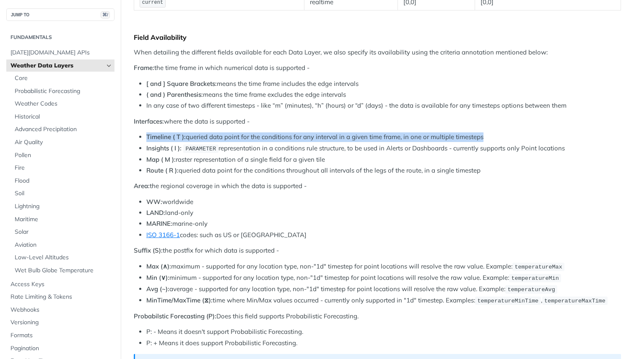
click at [275, 139] on li "Timeline ( T ): queried data point for the conditions for any interval in a giv…" at bounding box center [383, 137] width 475 height 10
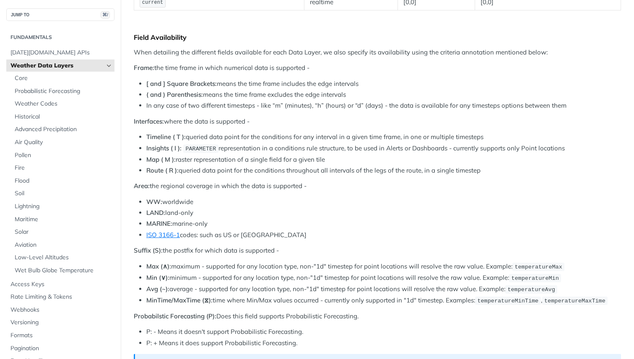
click at [276, 106] on li "In any case of two different timesteps - like “m” (minutes), “h” (hours) or “d”…" at bounding box center [383, 106] width 475 height 10
drag, startPoint x: 266, startPoint y: 107, endPoint x: 288, endPoint y: 107, distance: 21.8
click at [280, 107] on li "In any case of two different timesteps - like “m” (minutes), “h” (hours) or “d”…" at bounding box center [383, 106] width 475 height 10
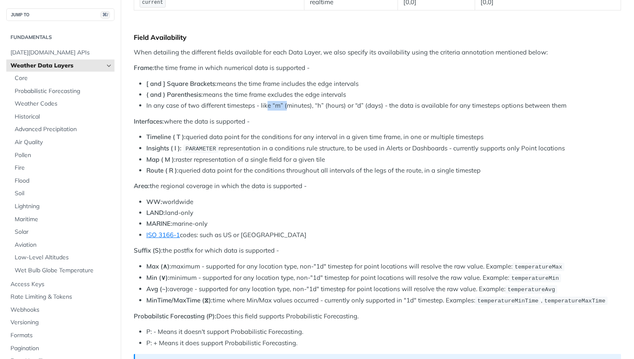
drag, startPoint x: 288, startPoint y: 107, endPoint x: 267, endPoint y: 107, distance: 20.5
click at [267, 107] on li "In any case of two different timesteps - like “m” (minutes), “h” (hours) or “d”…" at bounding box center [383, 106] width 475 height 10
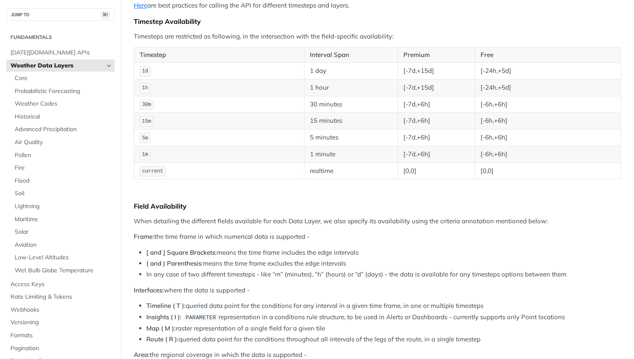
scroll to position [125, 0]
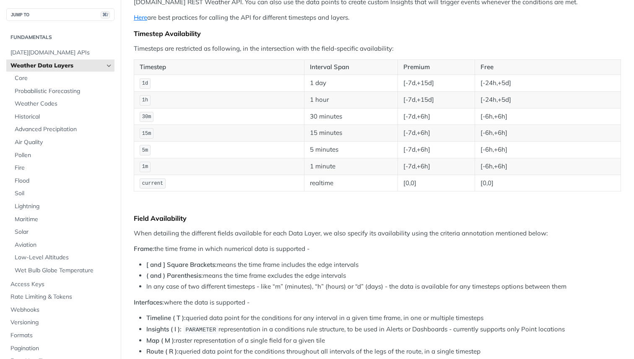
click at [146, 163] on code "1m" at bounding box center [145, 167] width 11 height 10
click at [146, 165] on span "1m" at bounding box center [145, 167] width 6 height 6
copy span "1m"
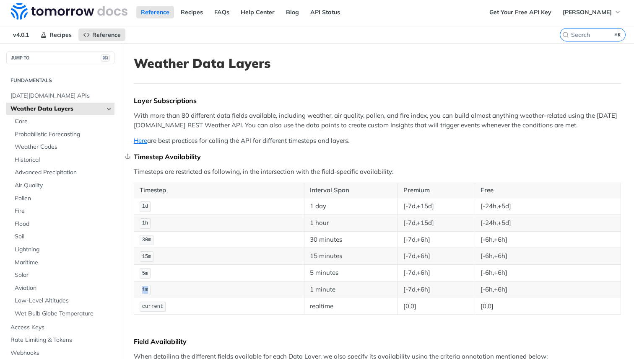
scroll to position [0, 0]
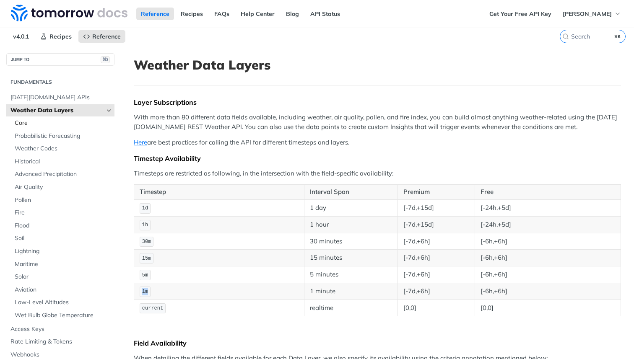
click at [21, 124] on span "Core" at bounding box center [64, 123] width 98 height 8
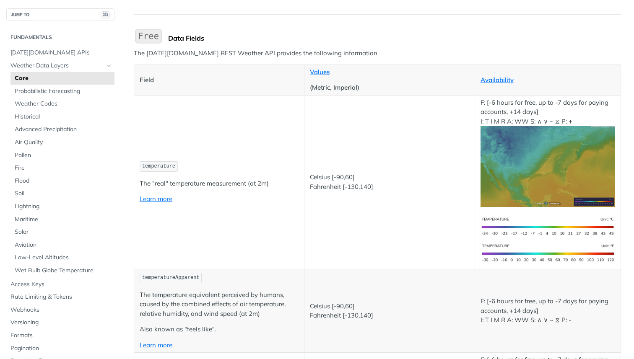
scroll to position [73, 0]
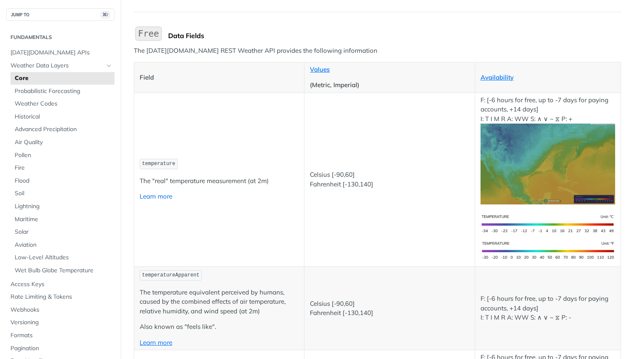
click at [150, 198] on link "Learn more" at bounding box center [156, 196] width 33 height 8
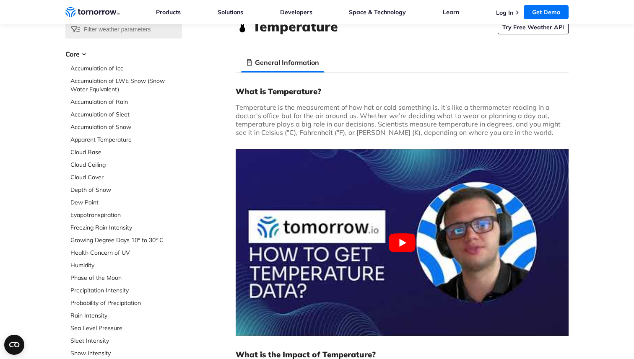
scroll to position [58, 0]
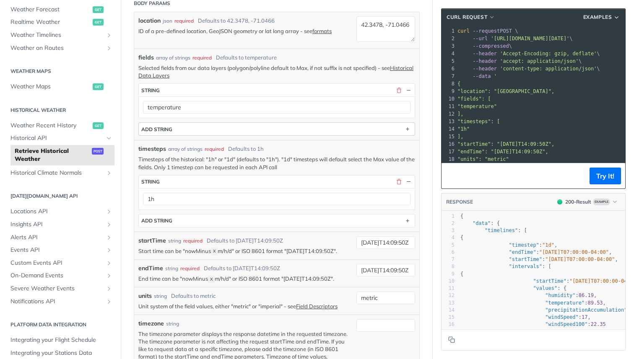
scroll to position [175, 0]
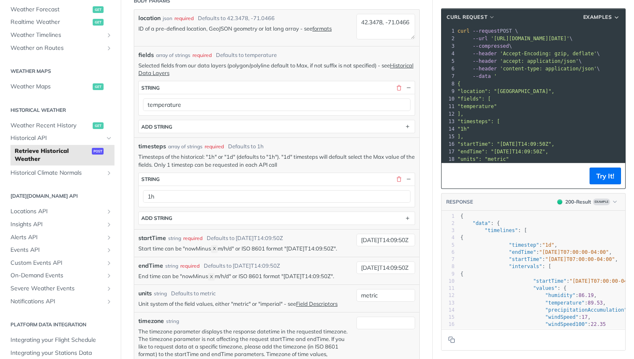
click at [214, 248] on span "X" at bounding box center [214, 250] width 3 height 6
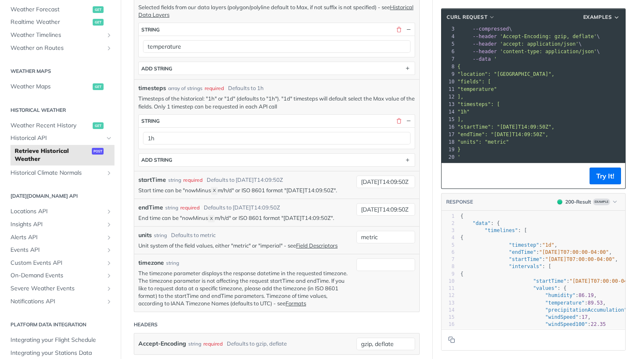
scroll to position [245, 0]
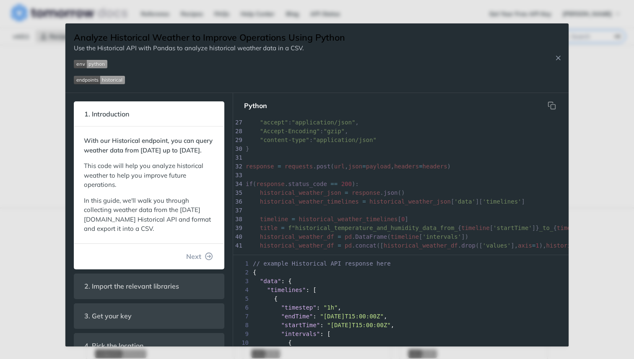
scroll to position [247, 0]
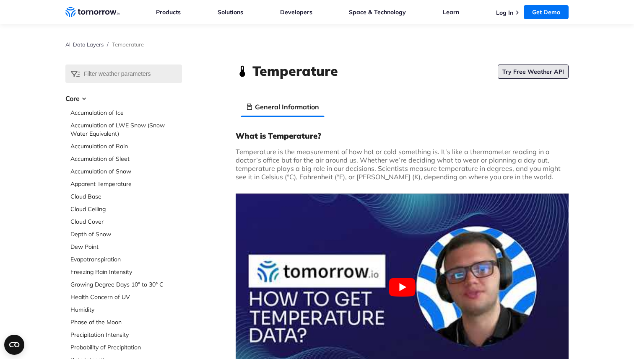
click at [509, 78] on link "Try Free Weather API" at bounding box center [533, 72] width 71 height 14
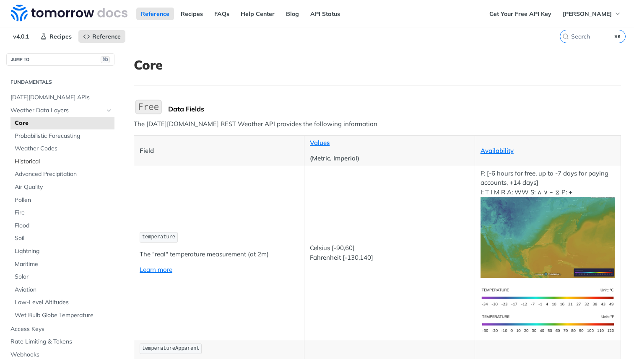
click at [47, 164] on span "Historical" at bounding box center [64, 162] width 98 height 8
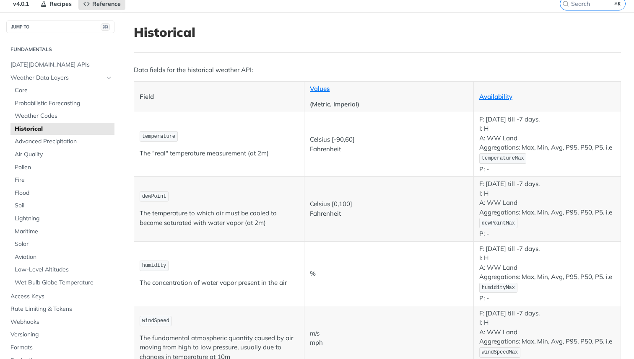
scroll to position [33, 0]
click at [22, 90] on span "Core" at bounding box center [64, 90] width 98 height 8
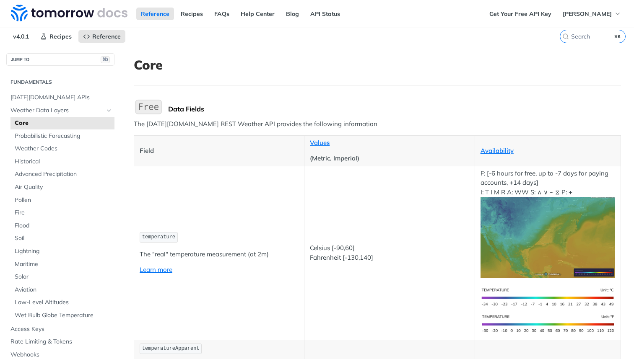
click at [165, 239] on span "temperature" at bounding box center [158, 237] width 33 height 6
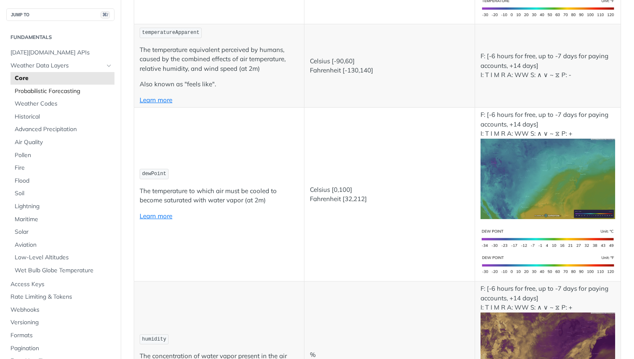
scroll to position [314, 0]
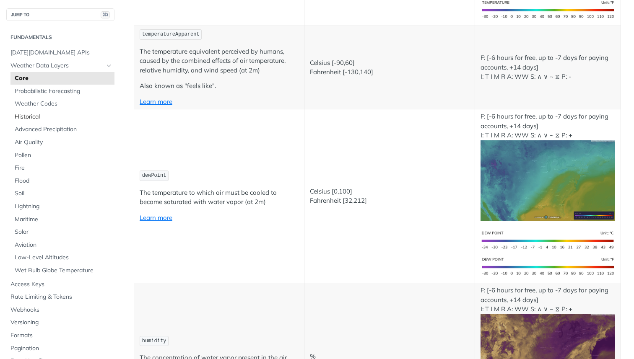
click at [44, 113] on span "Historical" at bounding box center [64, 117] width 98 height 8
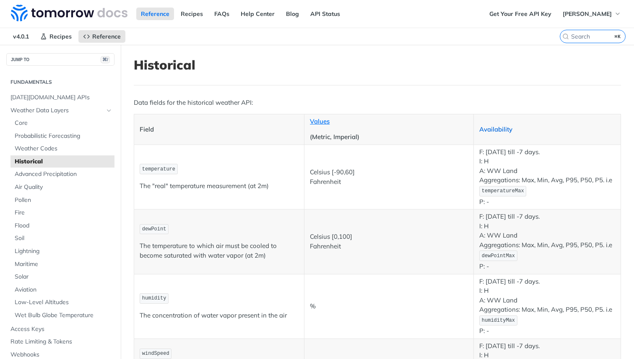
click at [490, 128] on link "Availability" at bounding box center [495, 129] width 33 height 8
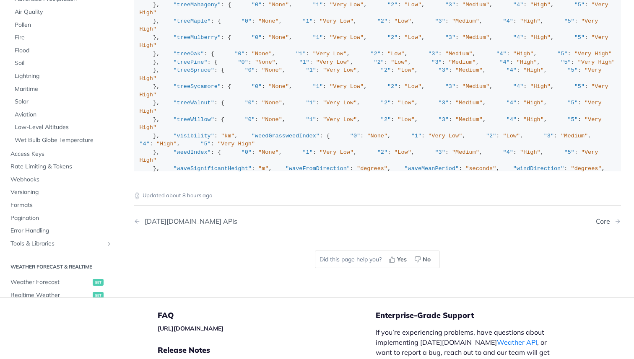
scroll to position [998, 0]
click at [144, 250] on div "Updated about 8 hours ago [DATE][DOMAIN_NAME] APIs Core Did this page help you?…" at bounding box center [377, 230] width 487 height 107
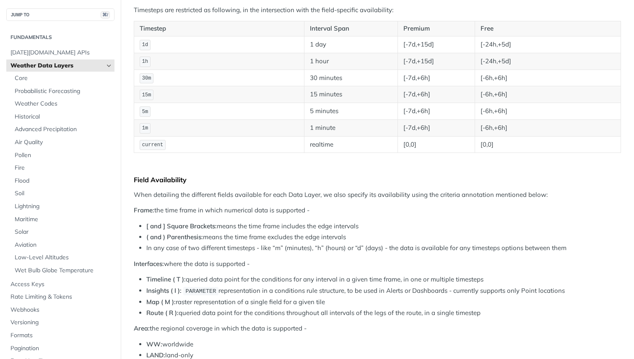
scroll to position [162, 0]
click at [156, 150] on code "current" at bounding box center [153, 146] width 26 height 10
click at [153, 148] on span "current" at bounding box center [152, 146] width 21 height 6
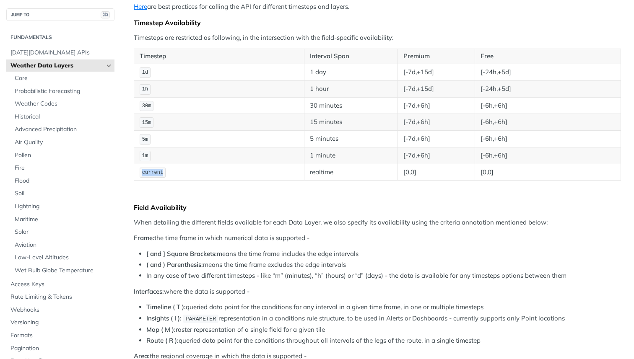
scroll to position [130, 0]
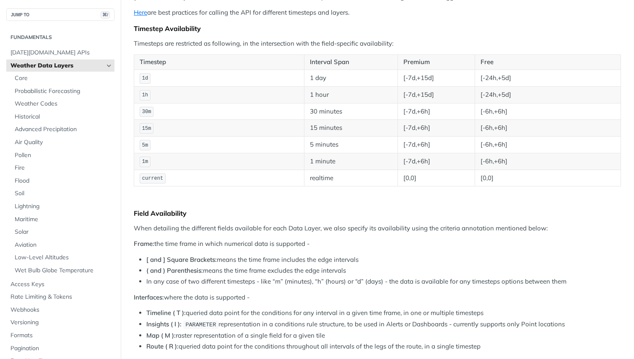
click at [153, 148] on td "5m" at bounding box center [219, 145] width 170 height 17
click at [153, 174] on code "current" at bounding box center [153, 179] width 26 height 10
click at [152, 176] on span "current" at bounding box center [152, 179] width 21 height 6
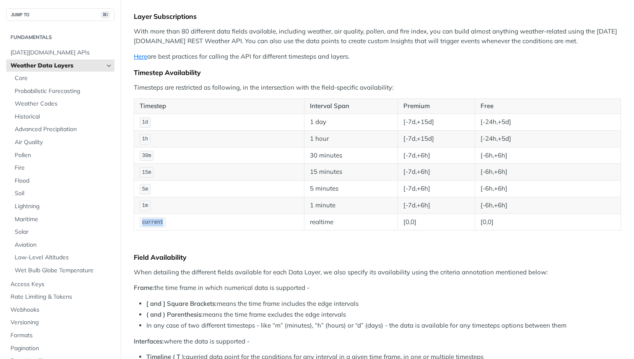
scroll to position [80, 0]
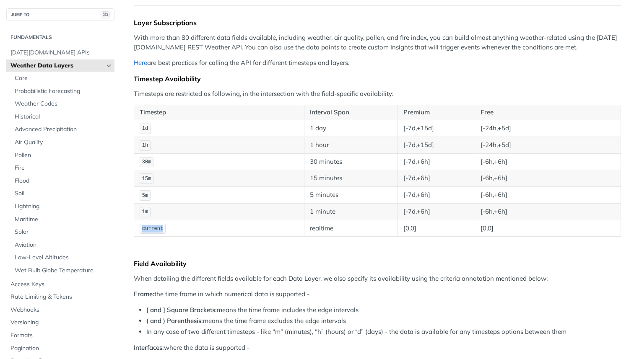
click at [140, 64] on link "Here" at bounding box center [140, 63] width 13 height 8
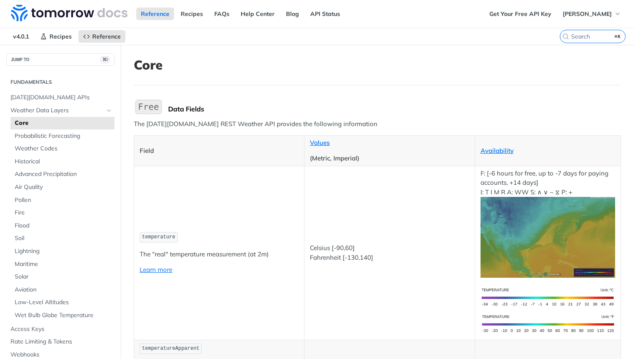
scroll to position [62, 0]
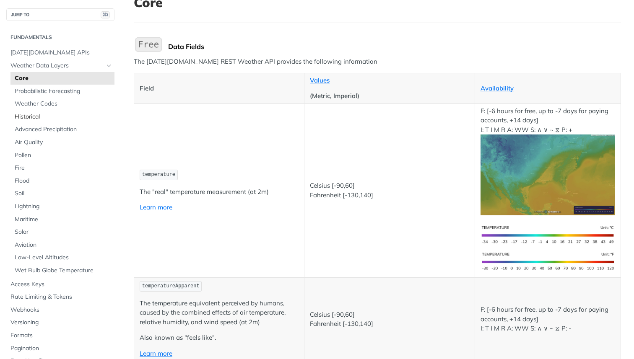
click at [30, 114] on span "Historical" at bounding box center [64, 117] width 98 height 8
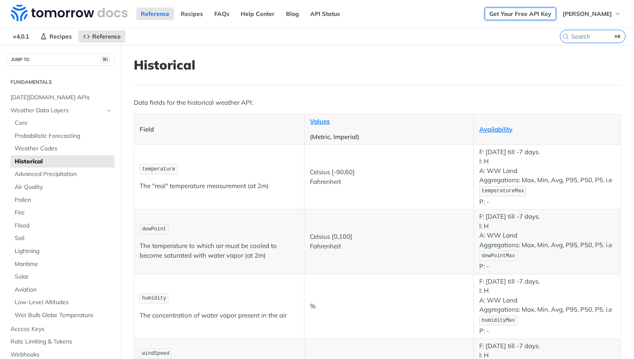
click at [524, 17] on link "Get Your Free API Key" at bounding box center [520, 14] width 71 height 13
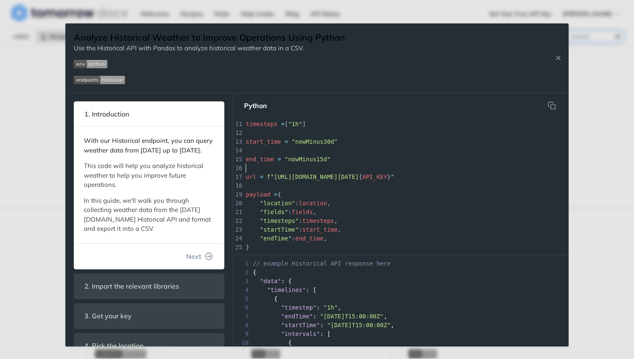
scroll to position [3, 0]
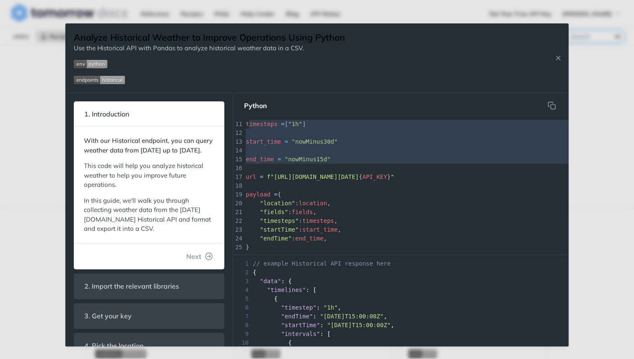
type textarea "timesteps = ["1h"] start_time = "nowMinus30d" end_time = "nowMinus15d""
click at [247, 125] on div "x print ( response . status_code , response . reason ) 1 import pandas as pd 2 …" at bounding box center [540, 190] width 592 height 317
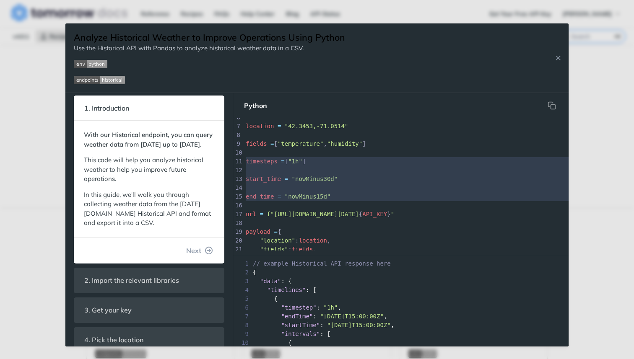
scroll to position [179, 0]
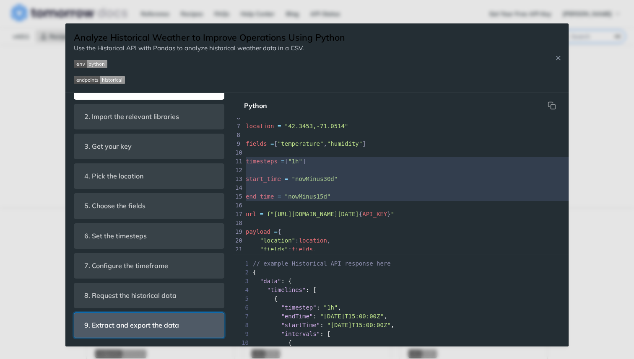
click at [123, 315] on header "9. Extract and export the data" at bounding box center [149, 325] width 150 height 25
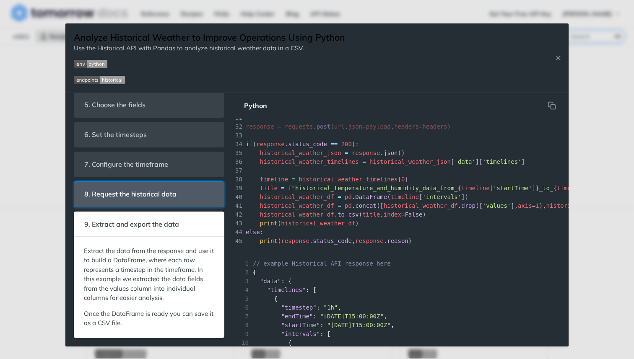
click at [122, 184] on header "8. Request the historical data" at bounding box center [149, 194] width 150 height 25
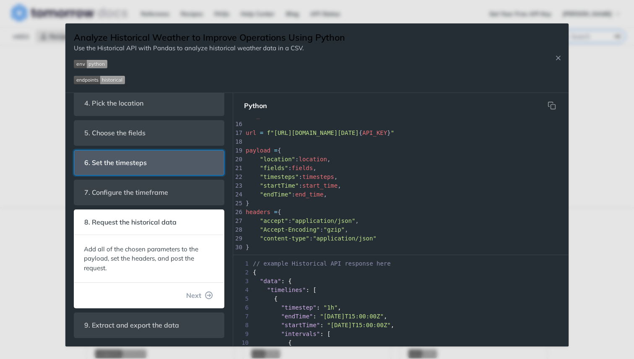
click at [123, 168] on span "6. Set the timesteps" at bounding box center [115, 163] width 74 height 16
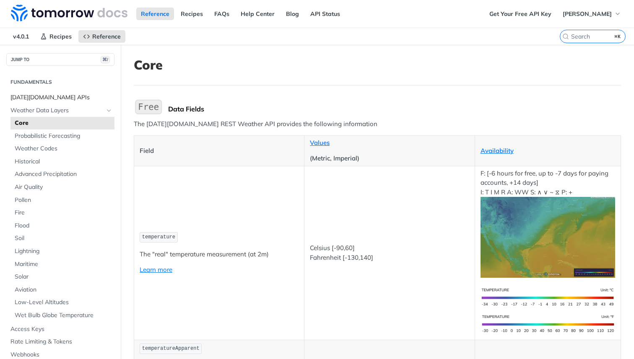
click at [54, 101] on span "[DATE][DOMAIN_NAME] APIs" at bounding box center [61, 97] width 102 height 8
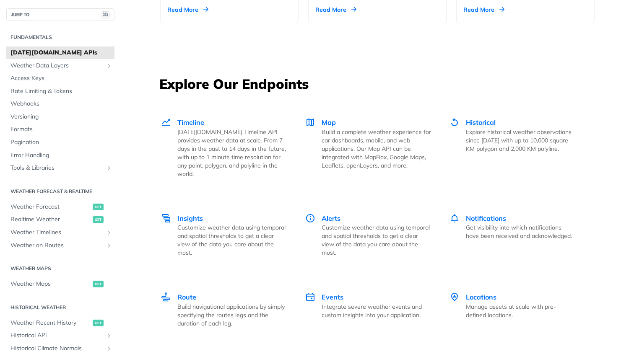
scroll to position [1095, 0]
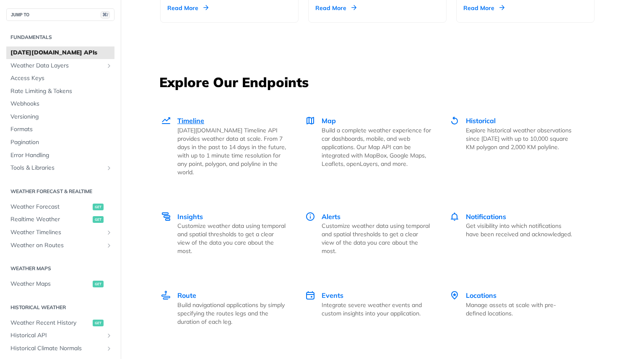
click at [200, 149] on p "Tomorrow.io Timeline API provides weather data at scale. From 7 days in the pas…" at bounding box center [231, 151] width 109 height 50
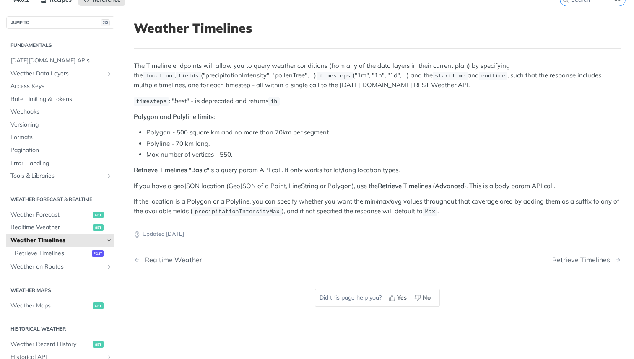
scroll to position [36, 0]
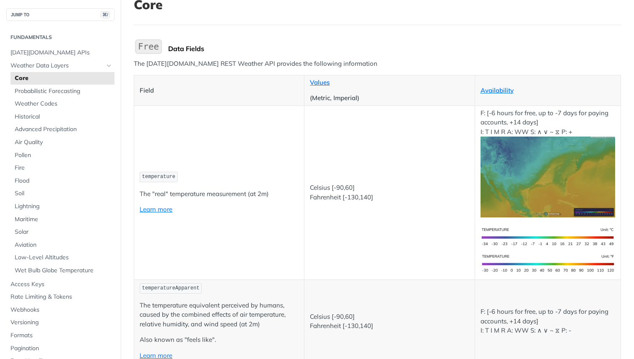
scroll to position [53, 0]
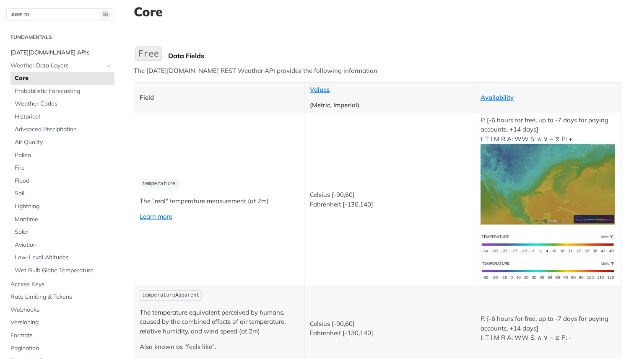
click at [29, 53] on span "[DATE][DOMAIN_NAME] APIs" at bounding box center [61, 53] width 102 height 8
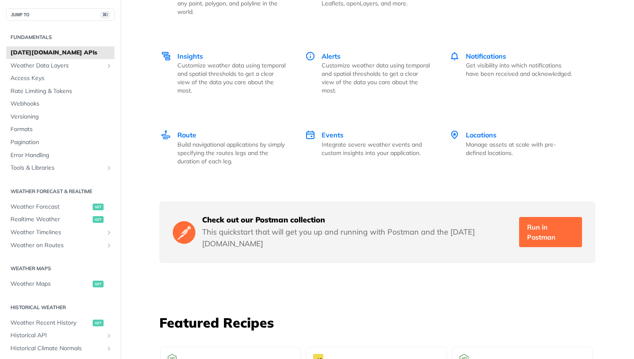
scroll to position [1269, 0]
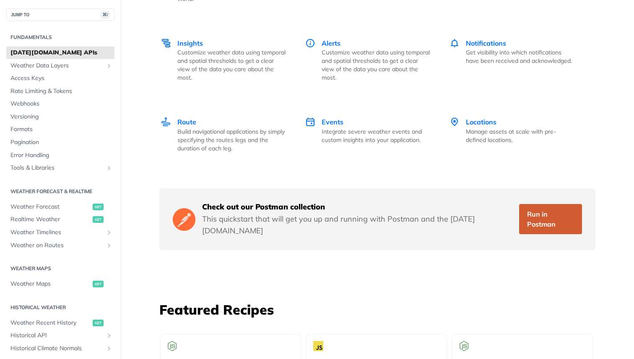
click at [533, 207] on link "Run in Postman" at bounding box center [550, 219] width 63 height 30
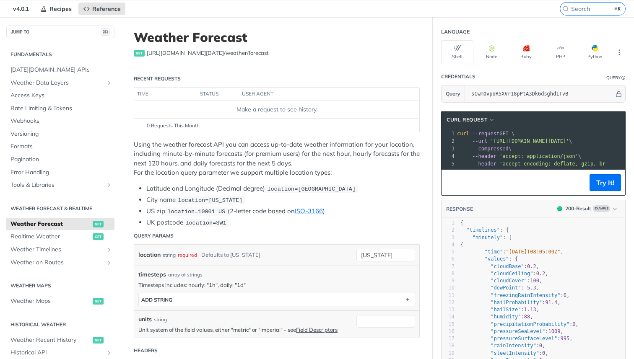
scroll to position [23, 0]
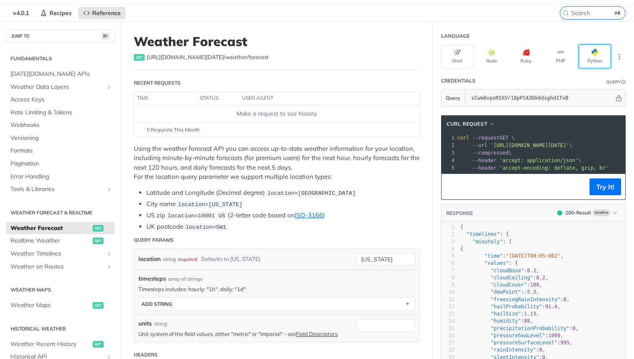
click at [589, 57] on button "Python" at bounding box center [595, 56] width 32 height 24
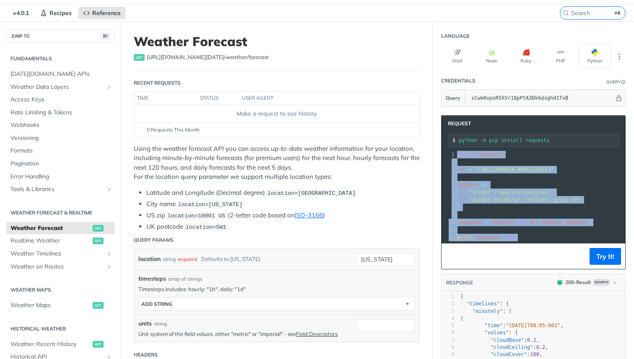
drag, startPoint x: 532, startPoint y: 238, endPoint x: 443, endPoint y: 151, distance: 125.4
click at [455, 151] on div "1 import requests 2 ​ 3 url = "[URL][DOMAIN_NAME][DATE]" 4 ​ 5 headers = { 6 "a…" at bounding box center [624, 196] width 339 height 91
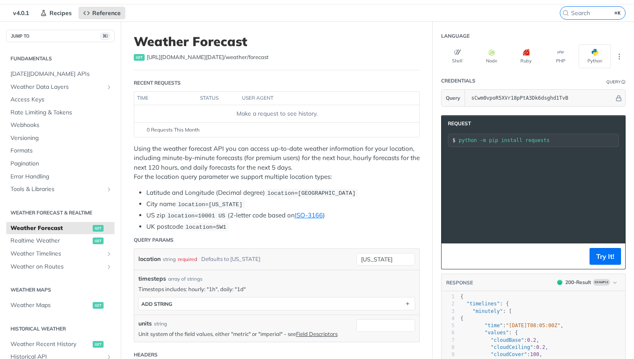
scroll to position [0, 0]
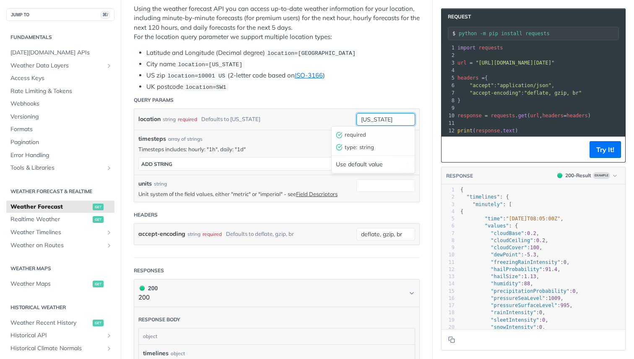
click at [379, 120] on input "[US_STATE]" at bounding box center [385, 119] width 59 height 13
click at [265, 92] on header "Query Params" at bounding box center [277, 100] width 286 height 17
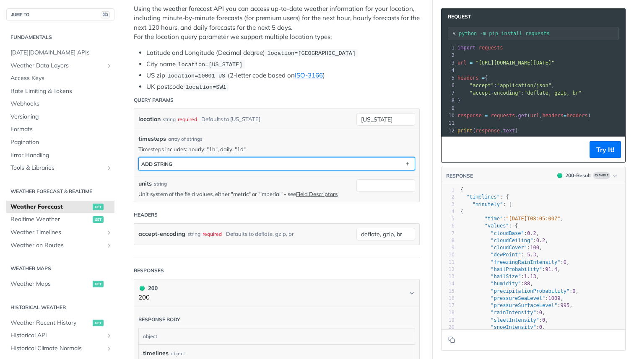
click at [217, 163] on button "ADD string" at bounding box center [277, 164] width 276 height 13
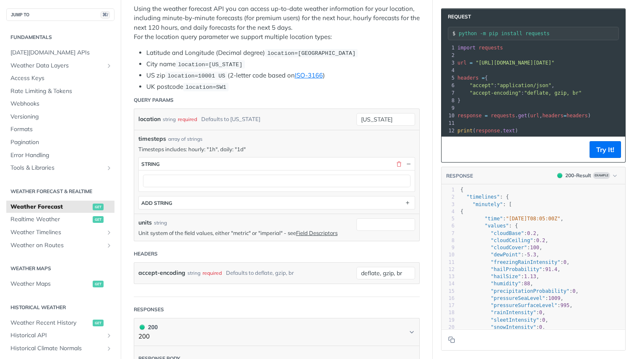
click at [220, 187] on div at bounding box center [277, 180] width 276 height 21
click at [397, 161] on button "button" at bounding box center [399, 164] width 8 height 8
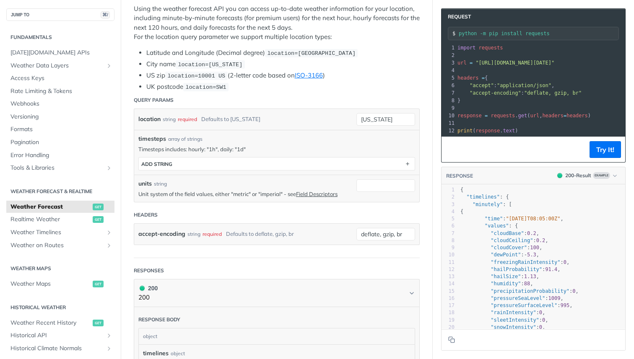
click at [311, 145] on p "Timesteps includes: hourly: "1h", daily: "1d"" at bounding box center [276, 149] width 277 height 8
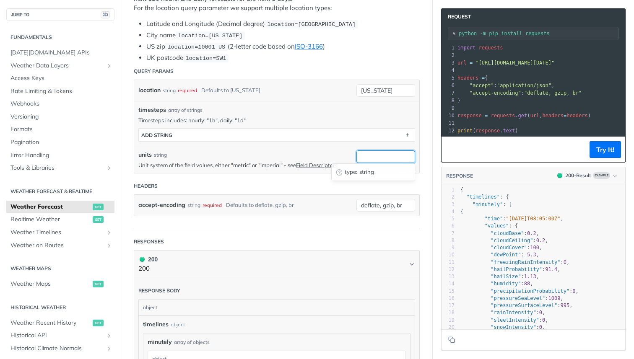
click at [379, 151] on input "units" at bounding box center [385, 157] width 59 height 13
click at [309, 152] on div "units string" at bounding box center [245, 155] width 214 height 9
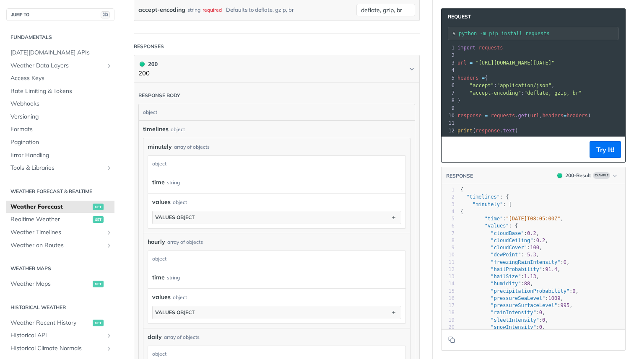
click at [157, 146] on span "minutely" at bounding box center [160, 147] width 24 height 9
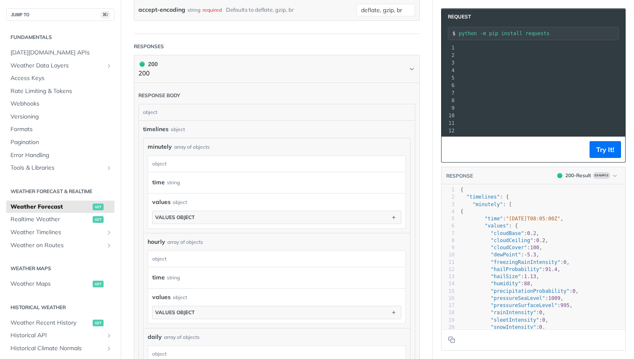
click at [351, 63] on span ""[URL][DOMAIN_NAME][DATE]"" at bounding box center [312, 63] width 79 height 6
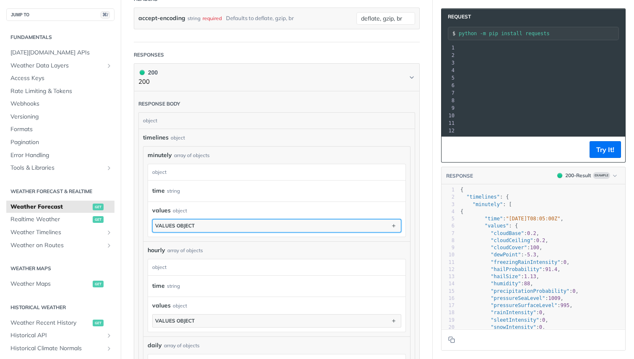
click at [165, 223] on div "values object" at bounding box center [174, 226] width 39 height 6
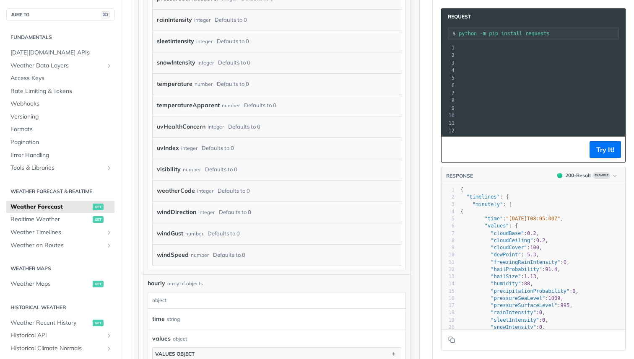
click at [187, 106] on label "temperatureApparent" at bounding box center [188, 105] width 63 height 12
click at [236, 100] on div "number" at bounding box center [231, 105] width 18 height 12
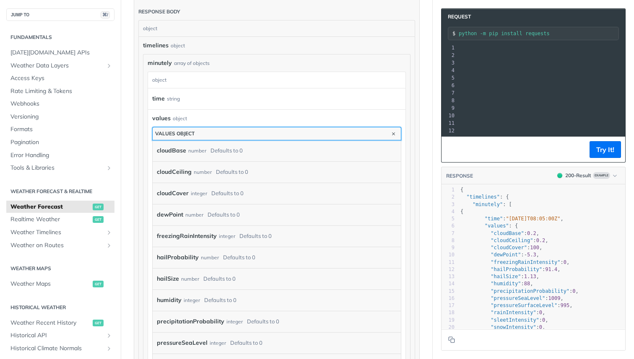
click at [265, 132] on button "values object" at bounding box center [277, 133] width 248 height 13
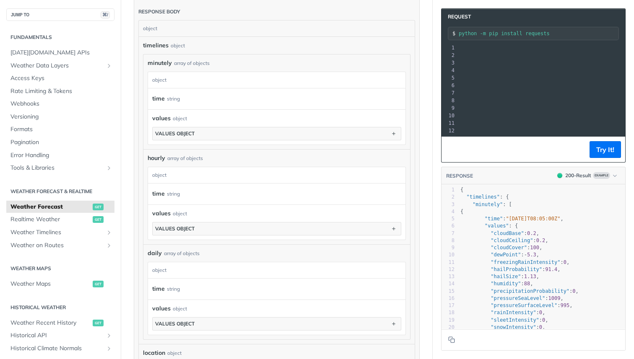
click at [264, 109] on div "values object values object" at bounding box center [276, 126] width 257 height 35
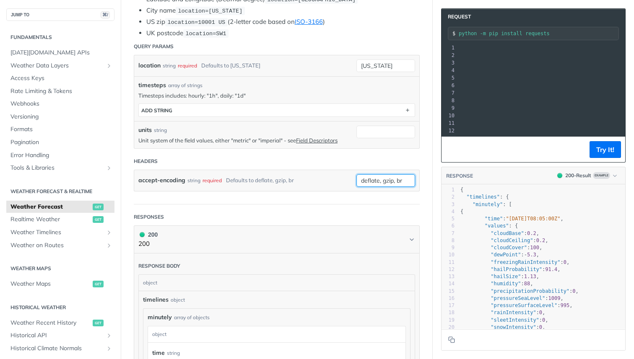
click at [384, 180] on input "deflate, gzip, br" at bounding box center [385, 180] width 59 height 13
click at [317, 176] on div "accept-encoding string required Defaults to deflate, gzip, br" at bounding box center [245, 180] width 214 height 13
click at [216, 130] on div "units string" at bounding box center [245, 130] width 214 height 9
click at [222, 116] on div "timesteps array of strings Timesteps includes: hourly: "1h", daily: "1d" timest…" at bounding box center [276, 98] width 285 height 45
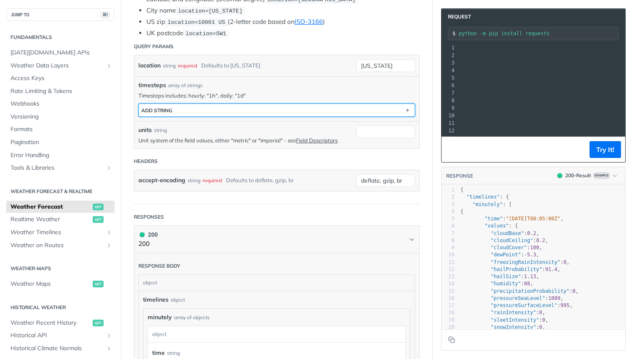
click at [236, 111] on button "ADD string" at bounding box center [277, 110] width 276 height 13
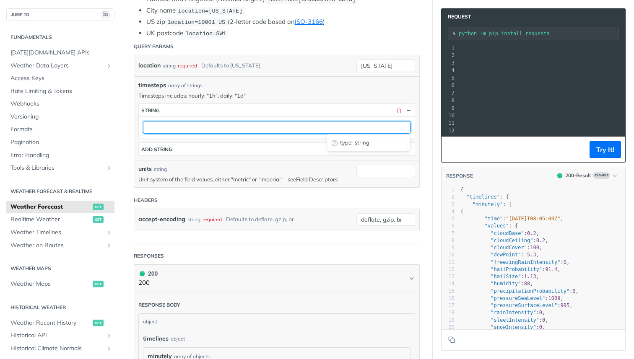
click at [226, 129] on input "text" at bounding box center [276, 127] width 267 height 13
click at [247, 129] on input "text" at bounding box center [276, 127] width 267 height 13
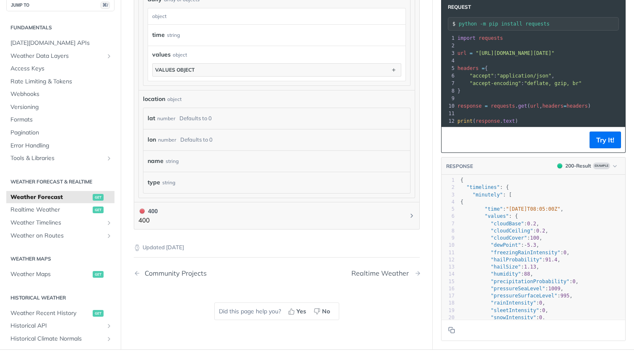
click at [393, 272] on div "Realtime Weather" at bounding box center [382, 274] width 62 height 8
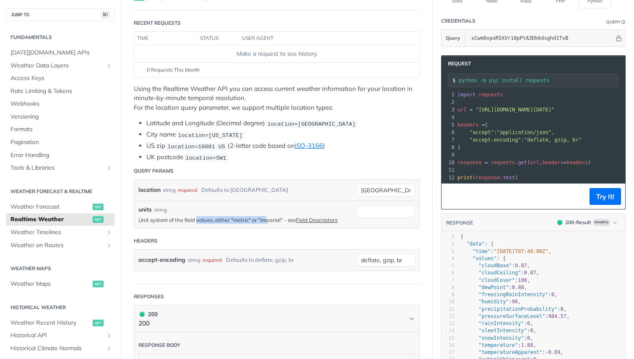
drag, startPoint x: 197, startPoint y: 221, endPoint x: 266, endPoint y: 219, distance: 68.4
click at [266, 219] on p "Unit system of the field values, either "metric" or "imperial" - see Field Desc…" at bounding box center [245, 220] width 214 height 8
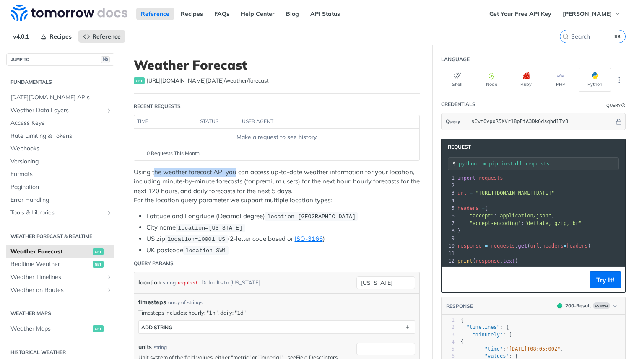
drag, startPoint x: 156, startPoint y: 173, endPoint x: 236, endPoint y: 173, distance: 80.5
click at [236, 173] on p "Using the weather forecast API you can access up-to-date weather information fo…" at bounding box center [277, 187] width 286 height 38
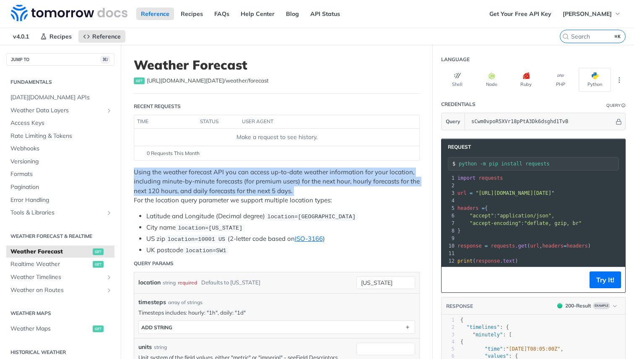
click at [236, 173] on p "Using the weather forecast API you can access up-to-date weather information fo…" at bounding box center [277, 187] width 286 height 38
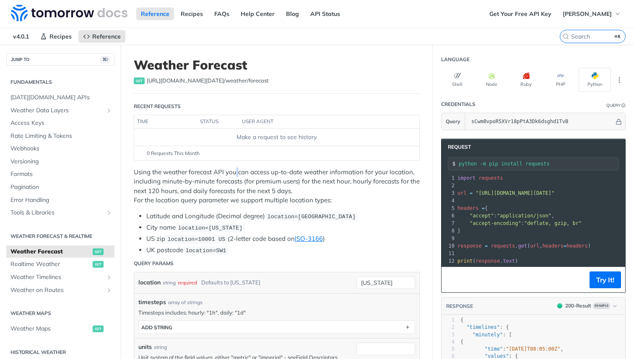
click at [236, 173] on p "Using the weather forecast API you can access up-to-date weather information fo…" at bounding box center [277, 187] width 286 height 38
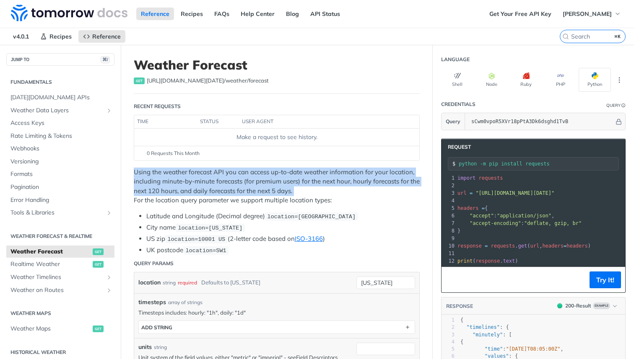
click at [236, 173] on p "Using the weather forecast API you can access up-to-date weather information fo…" at bounding box center [277, 187] width 286 height 38
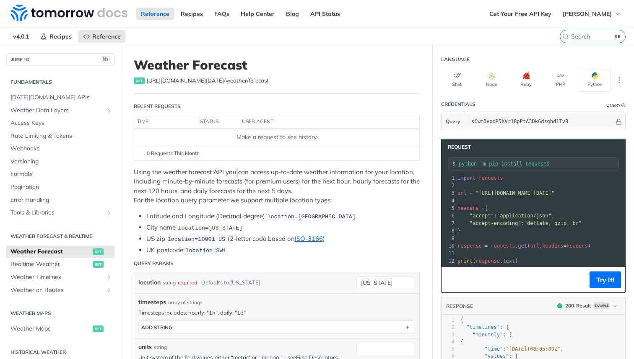
click at [236, 173] on p "Using the weather forecast API you can access up-to-date weather information fo…" at bounding box center [277, 187] width 286 height 38
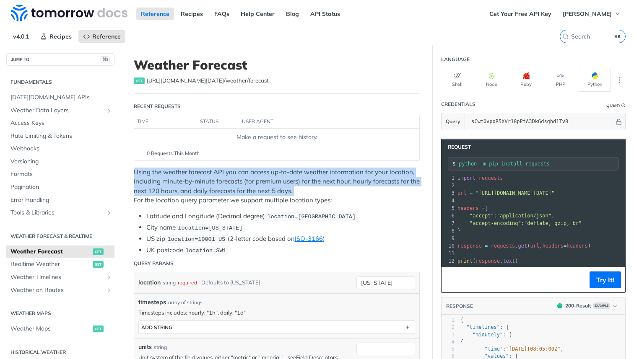
click at [236, 173] on p "Using the weather forecast API you can access up-to-date weather information fo…" at bounding box center [277, 187] width 286 height 38
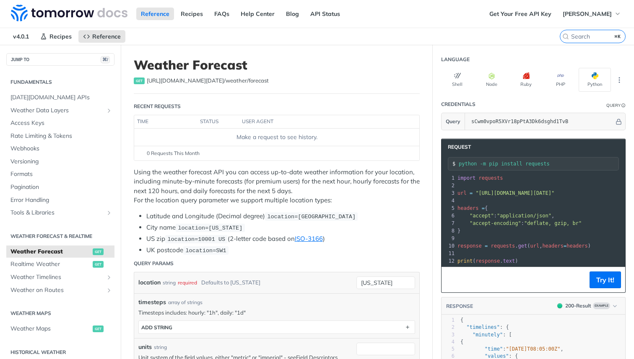
click at [214, 180] on p "Using the weather forecast API you can access up-to-date weather information fo…" at bounding box center [277, 187] width 286 height 38
drag, startPoint x: 214, startPoint y: 180, endPoint x: 286, endPoint y: 182, distance: 72.1
click at [286, 182] on p "Using the weather forecast API you can access up-to-date weather information fo…" at bounding box center [277, 187] width 286 height 38
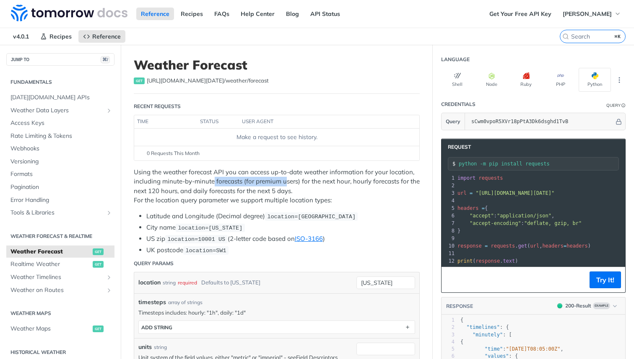
click at [286, 182] on p "Using the weather forecast API you can access up-to-date weather information fo…" at bounding box center [277, 187] width 286 height 38
click at [379, 281] on input "[US_STATE]" at bounding box center [385, 283] width 59 height 13
click at [350, 269] on header "Query Params" at bounding box center [277, 263] width 286 height 17
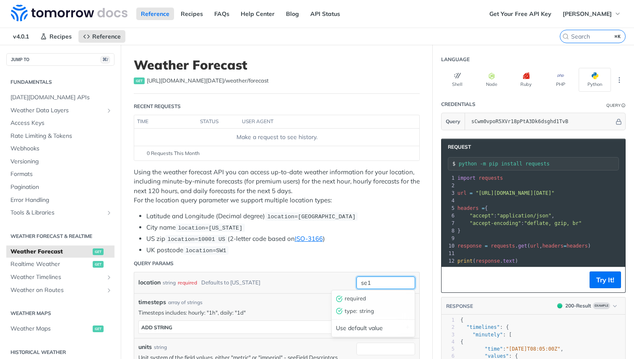
click at [368, 280] on input "se1" at bounding box center [385, 283] width 59 height 13
type input "SE1"
click at [330, 259] on header "Query Params" at bounding box center [277, 263] width 286 height 17
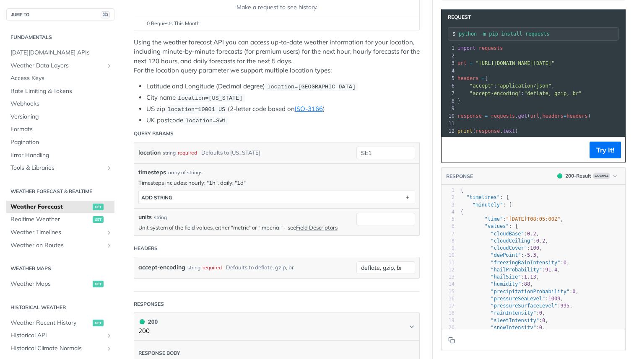
scroll to position [134, 0]
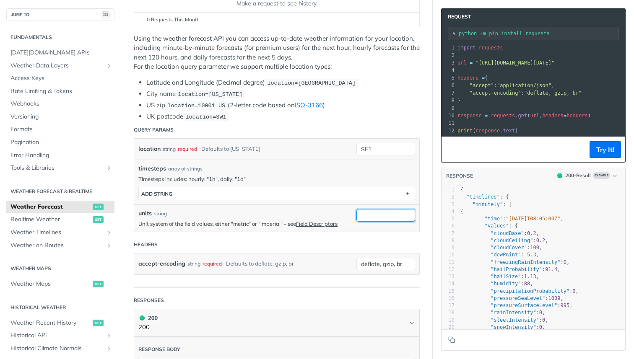
click at [369, 213] on input "units" at bounding box center [385, 215] width 59 height 13
type input "metric"
click at [318, 205] on div "units string Unit system of the field values, either "metric" or "imperial" - s…" at bounding box center [276, 218] width 285 height 27
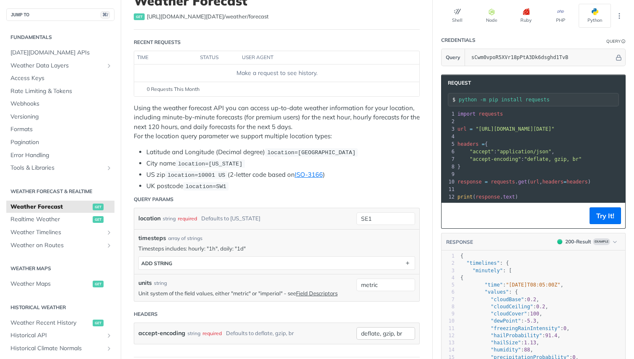
scroll to position [18, 0]
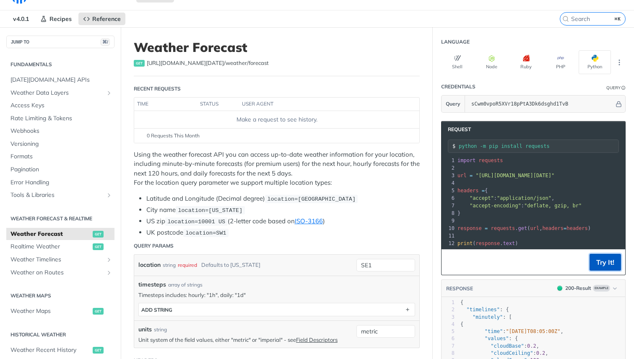
click at [604, 264] on button "Try It!" at bounding box center [604, 262] width 31 height 17
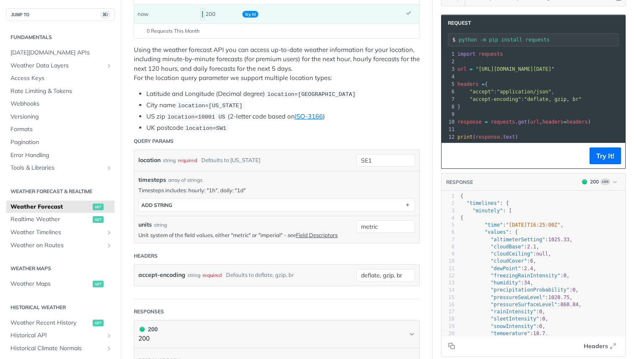
scroll to position [0, 7]
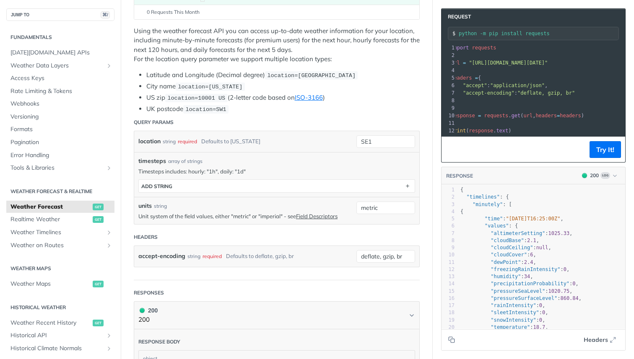
click at [439, 172] on section "Request python -m pip install requests xxxxxxxxxx 12 1 import requests 2 ​ 3 ur…" at bounding box center [533, 179] width 201 height 359
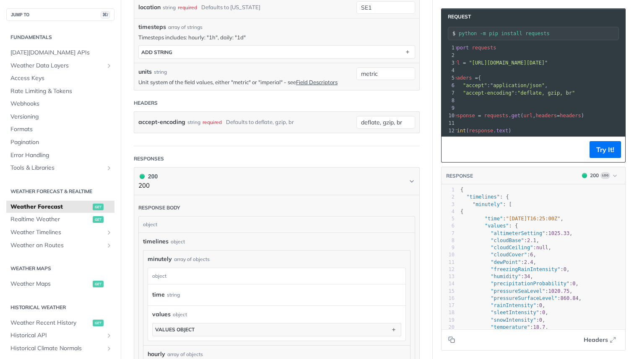
click at [126, 145] on article "Weather Forecast get [URL][DOMAIN_NAME][DATE] /weather/forecast Recent Requests…" at bounding box center [277, 284] width 312 height 1032
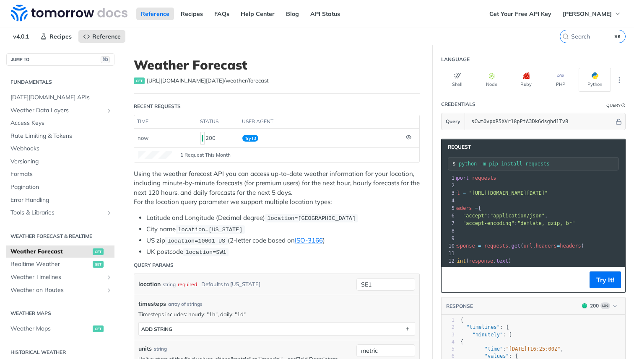
click at [194, 153] on span "1 Request This Month" at bounding box center [205, 155] width 50 height 8
click at [194, 177] on p "Using the weather forecast API you can access up-to-date weather information fo…" at bounding box center [277, 188] width 286 height 38
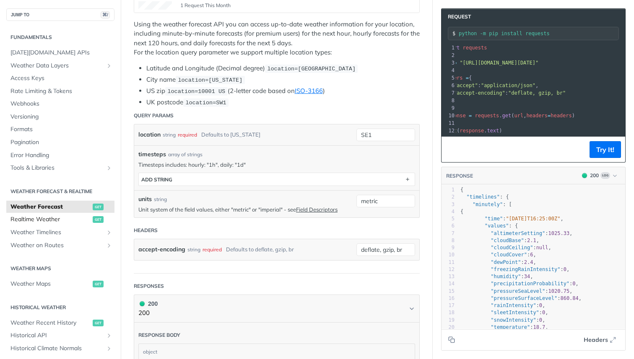
click at [67, 218] on span "Realtime Weather" at bounding box center [50, 219] width 80 height 8
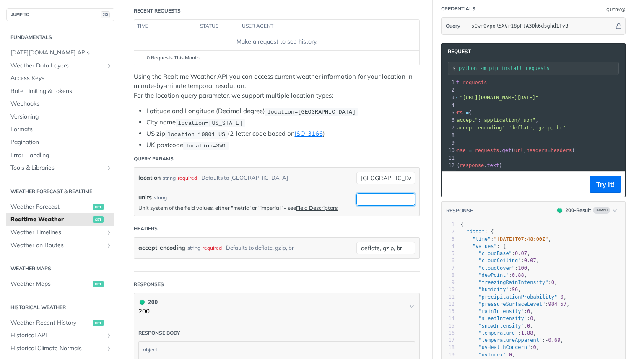
click at [381, 196] on input "units" at bounding box center [385, 199] width 59 height 13
click at [373, 180] on input "[GEOGRAPHIC_DATA]" at bounding box center [385, 178] width 59 height 13
click at [347, 147] on li "UK postcode location=SW1" at bounding box center [282, 145] width 273 height 10
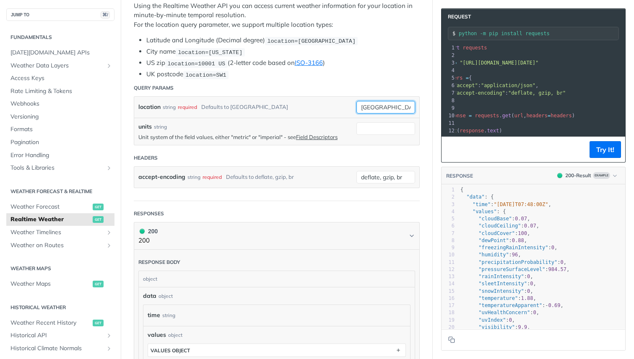
click at [360, 106] on input "[GEOGRAPHIC_DATA]" at bounding box center [385, 107] width 59 height 13
type input "se1"
click at [376, 77] on li "UK postcode location=SW1" at bounding box center [282, 75] width 273 height 10
click at [606, 139] on footer "Try It!" at bounding box center [533, 150] width 184 height 26
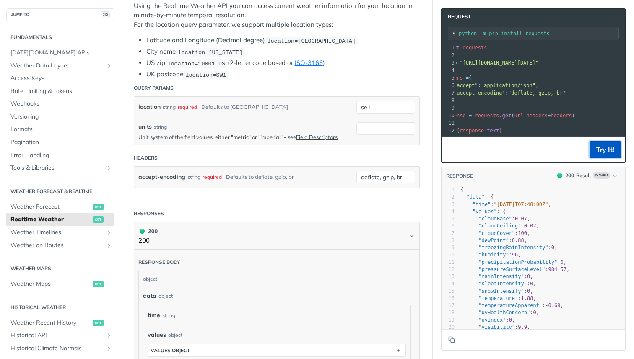
click at [606, 143] on button "Try It!" at bounding box center [604, 149] width 31 height 17
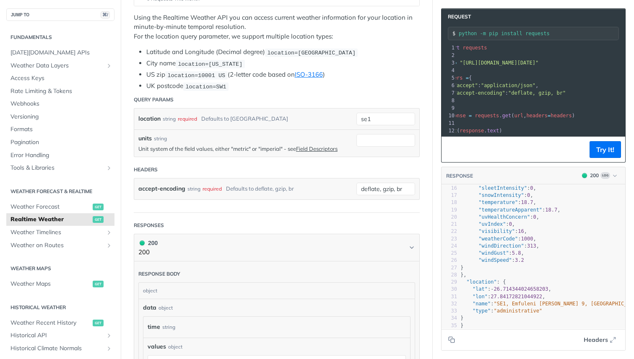
scroll to position [112, 3]
click at [369, 123] on div "se1" at bounding box center [385, 119] width 59 height 13
click at [369, 123] on div "required type : string Use default value" at bounding box center [373, 149] width 88 height 52
click at [369, 123] on div "se1 required type : string Use default value" at bounding box center [385, 119] width 59 height 13
click at [374, 117] on input "se1" at bounding box center [385, 119] width 59 height 13
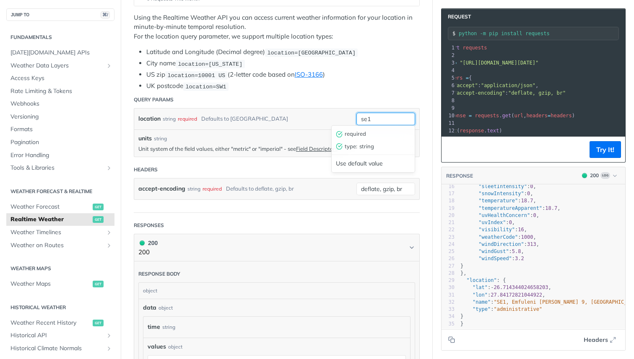
click at [374, 117] on input "se1" at bounding box center [385, 119] width 59 height 13
type input "SE1"
click at [595, 147] on button "Try It!" at bounding box center [604, 149] width 31 height 17
click at [397, 88] on li "UK postcode location=SW1" at bounding box center [282, 86] width 273 height 10
click at [374, 114] on input "SE1" at bounding box center [385, 119] width 59 height 13
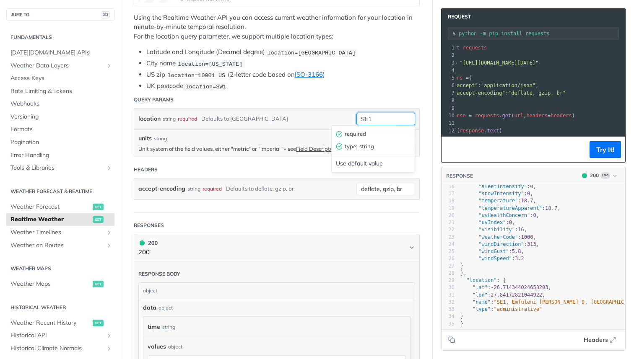
click at [374, 114] on input "SE1" at bounding box center [385, 119] width 59 height 13
type input "L"
type input "l"
click at [366, 118] on input "location" at bounding box center [385, 119] width 59 height 13
paste input "58.406568,-3.273535"
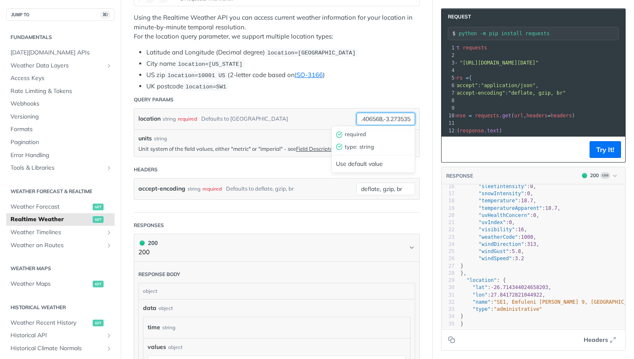
type input "58.406568,-3.273535"
click at [352, 93] on header "Query Params" at bounding box center [277, 99] width 286 height 17
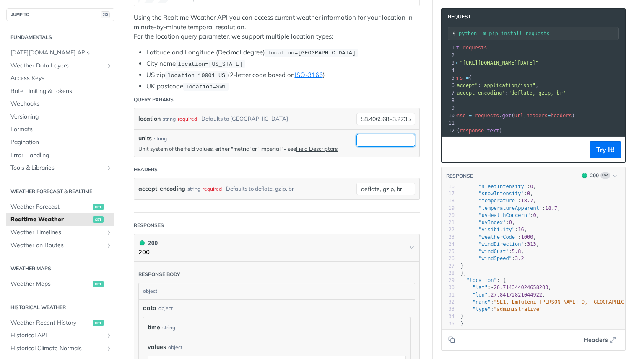
click at [387, 140] on input "units" at bounding box center [385, 140] width 59 height 13
type input "metric"
click at [376, 99] on header "Query Params" at bounding box center [277, 99] width 286 height 17
click at [607, 152] on button "Try It!" at bounding box center [604, 149] width 31 height 17
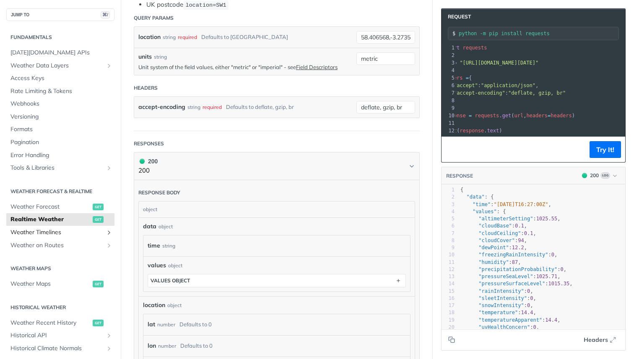
click at [108, 234] on icon "Show subpages for Weather Timelines" at bounding box center [109, 232] width 7 height 7
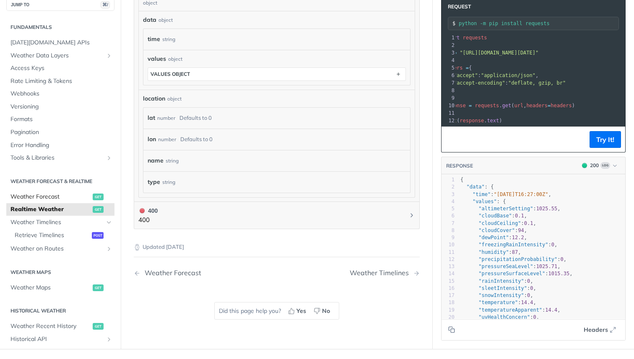
click at [59, 199] on span "Weather Forecast" at bounding box center [50, 197] width 80 height 8
